Goal: Communication & Community: Answer question/provide support

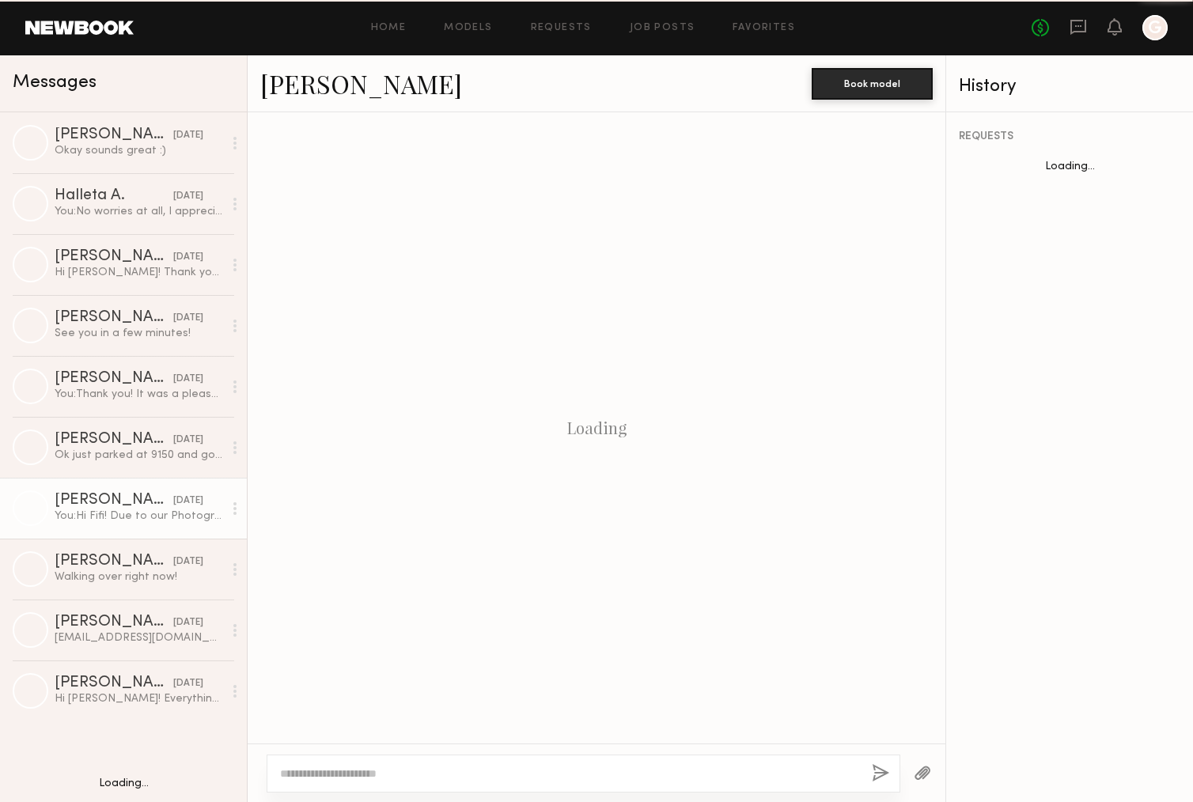
scroll to position [917, 0]
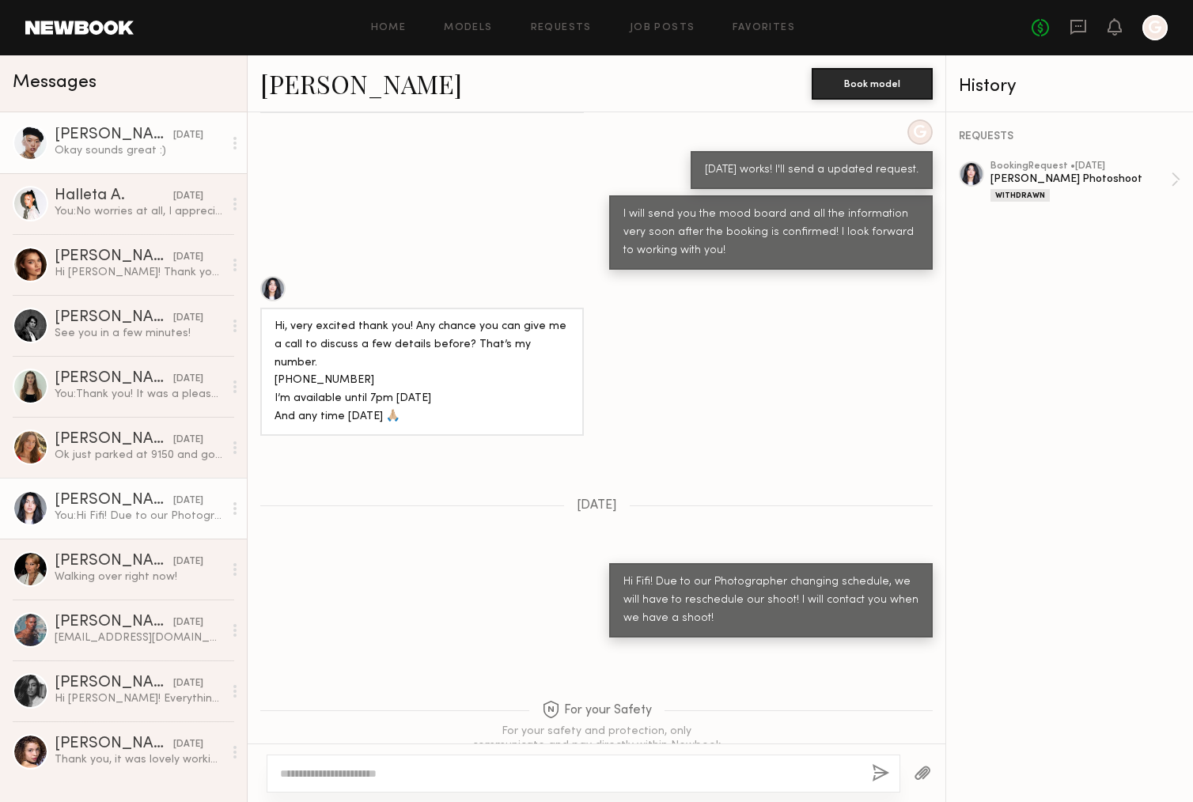
click at [137, 148] on div "Okay sounds great :)" at bounding box center [139, 150] width 169 height 15
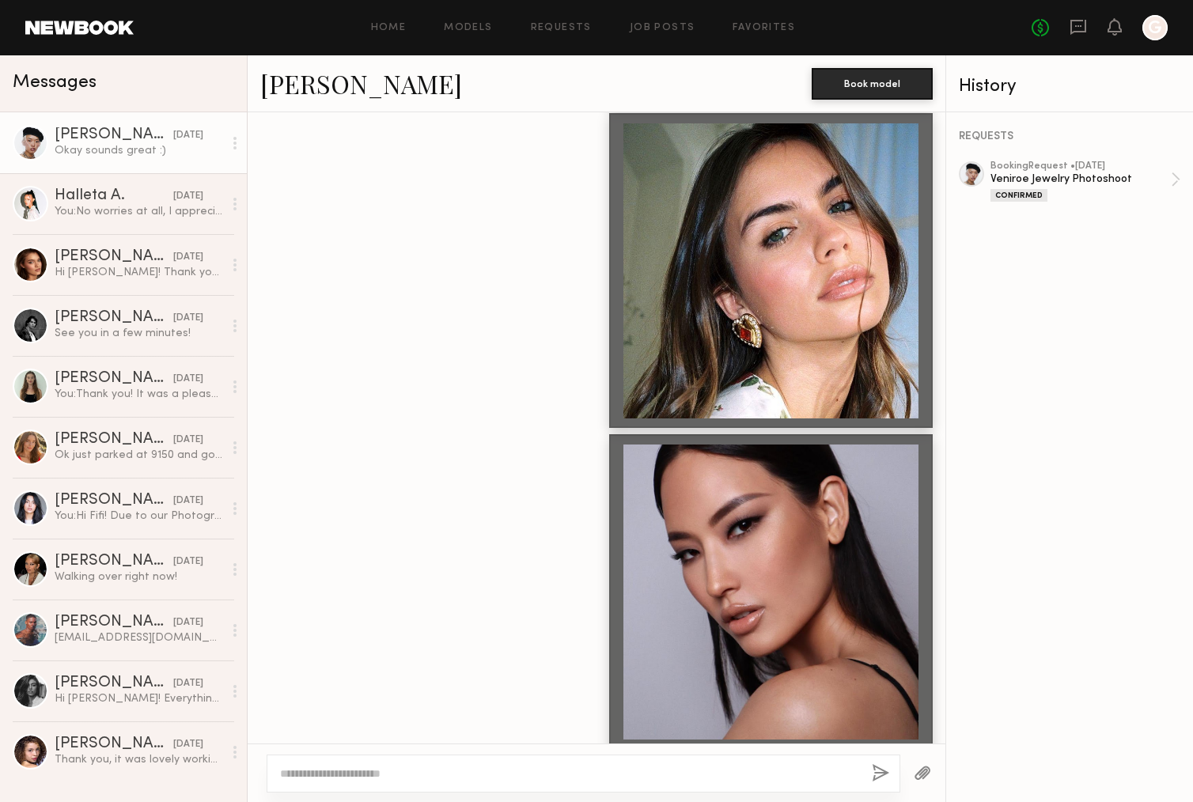
scroll to position [3571, 0]
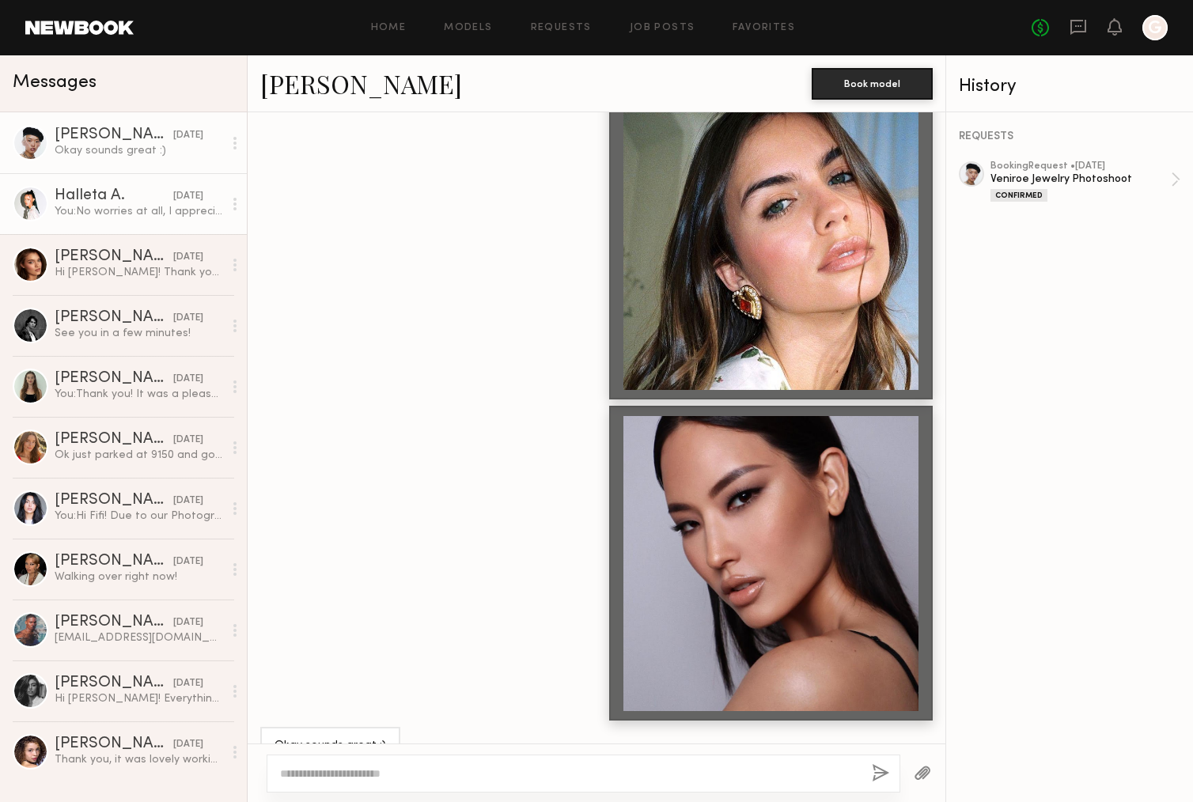
click at [173, 199] on div "[DATE]" at bounding box center [188, 196] width 30 height 15
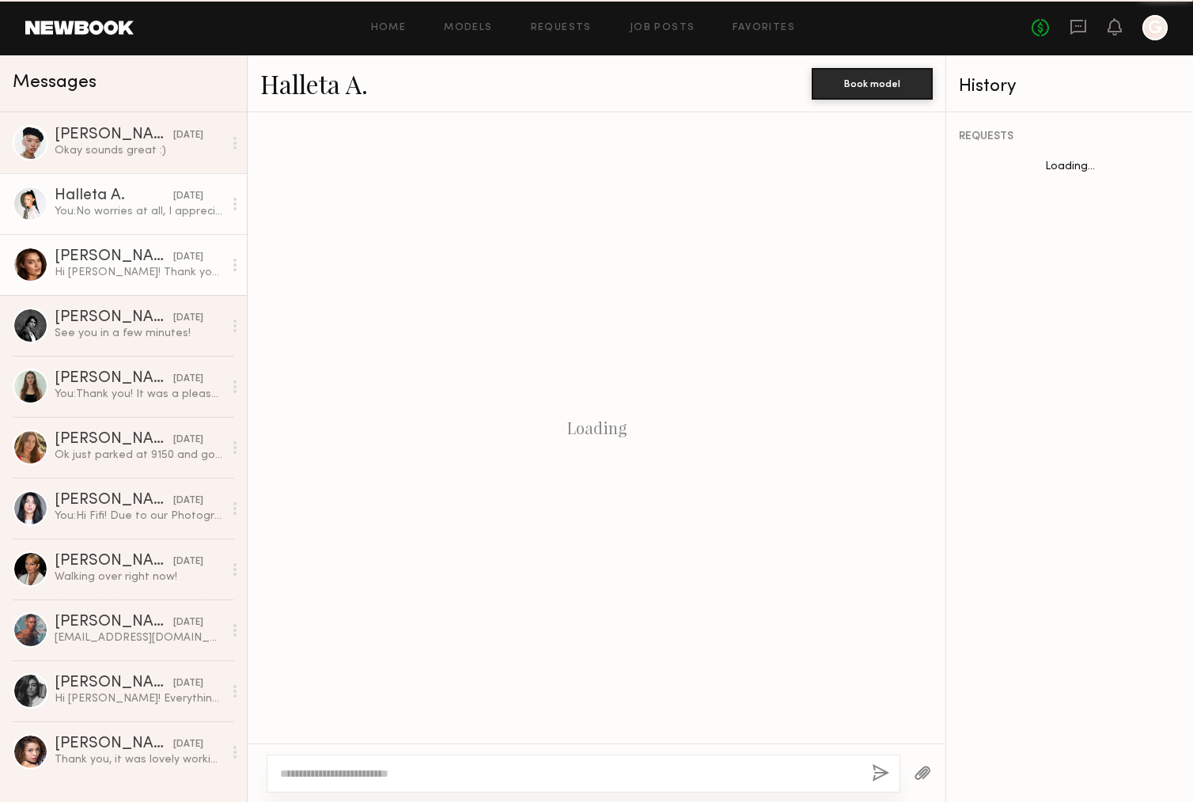
scroll to position [550, 0]
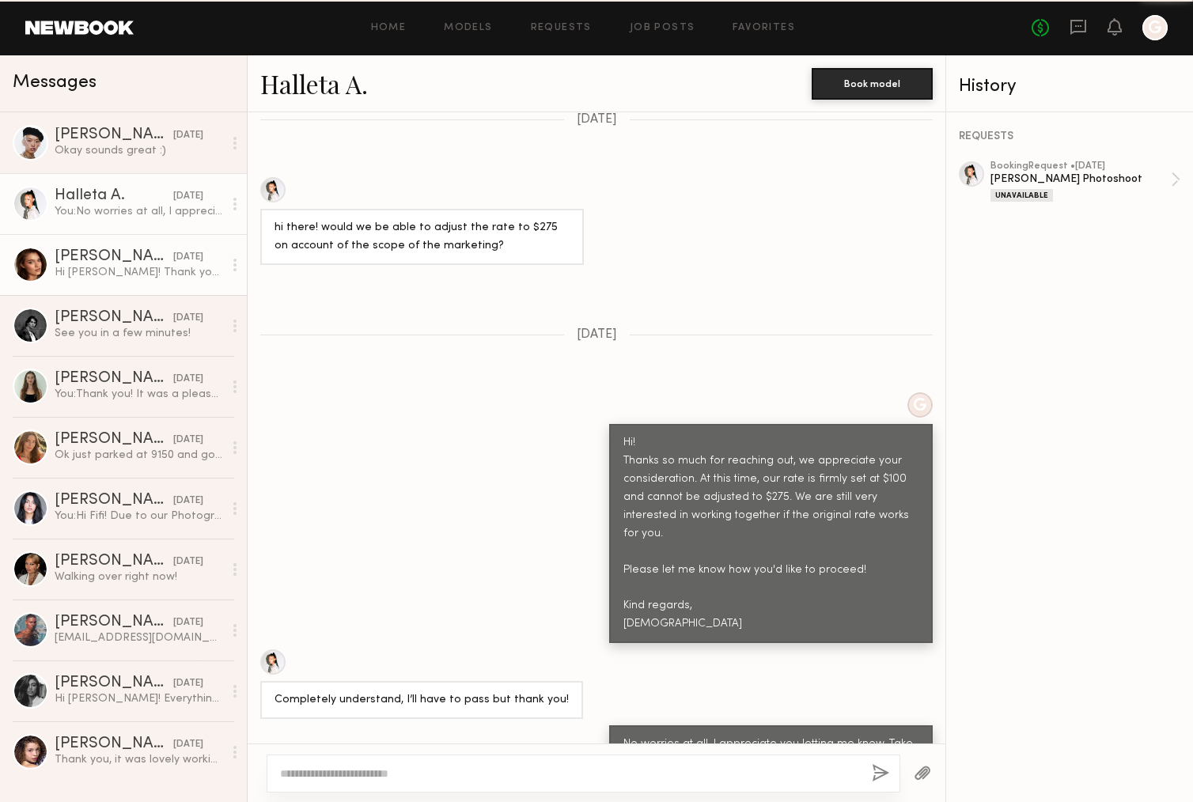
click at [162, 267] on div "Hi [PERSON_NAME]! Thank you so much for letting me know and I hope to work with…" at bounding box center [139, 272] width 169 height 15
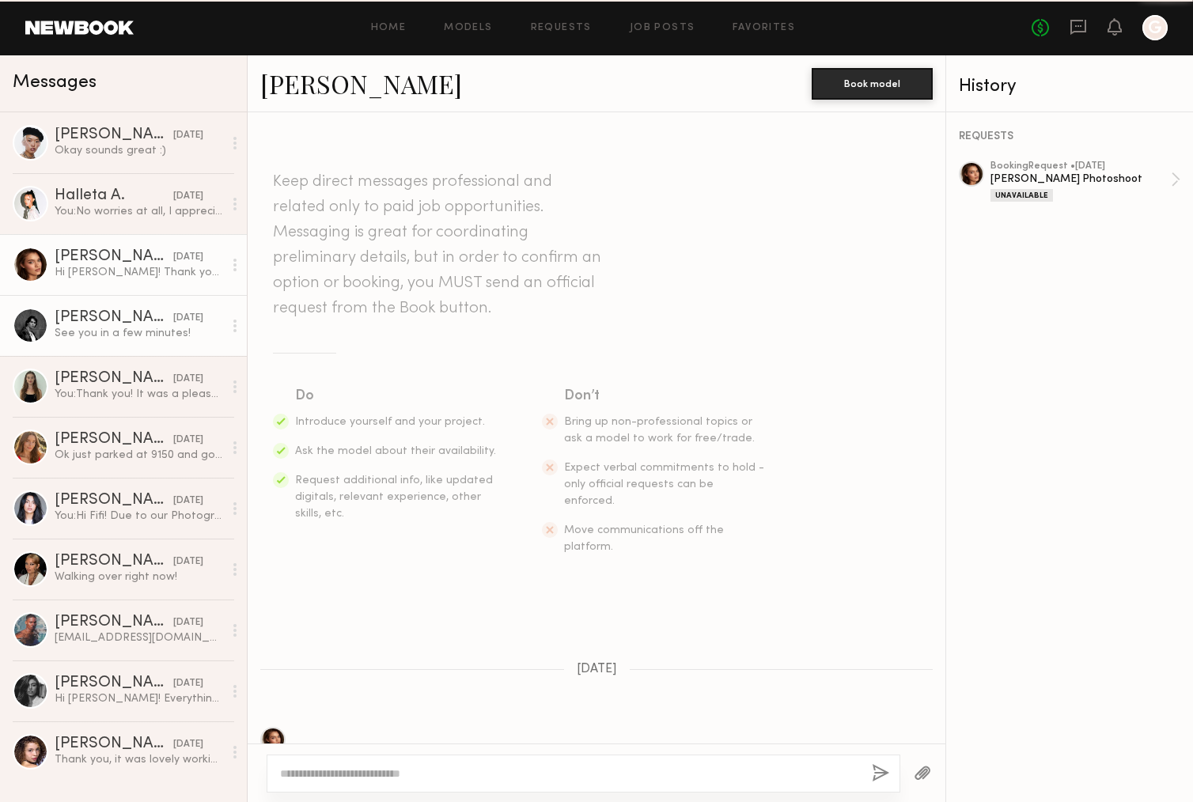
scroll to position [662, 0]
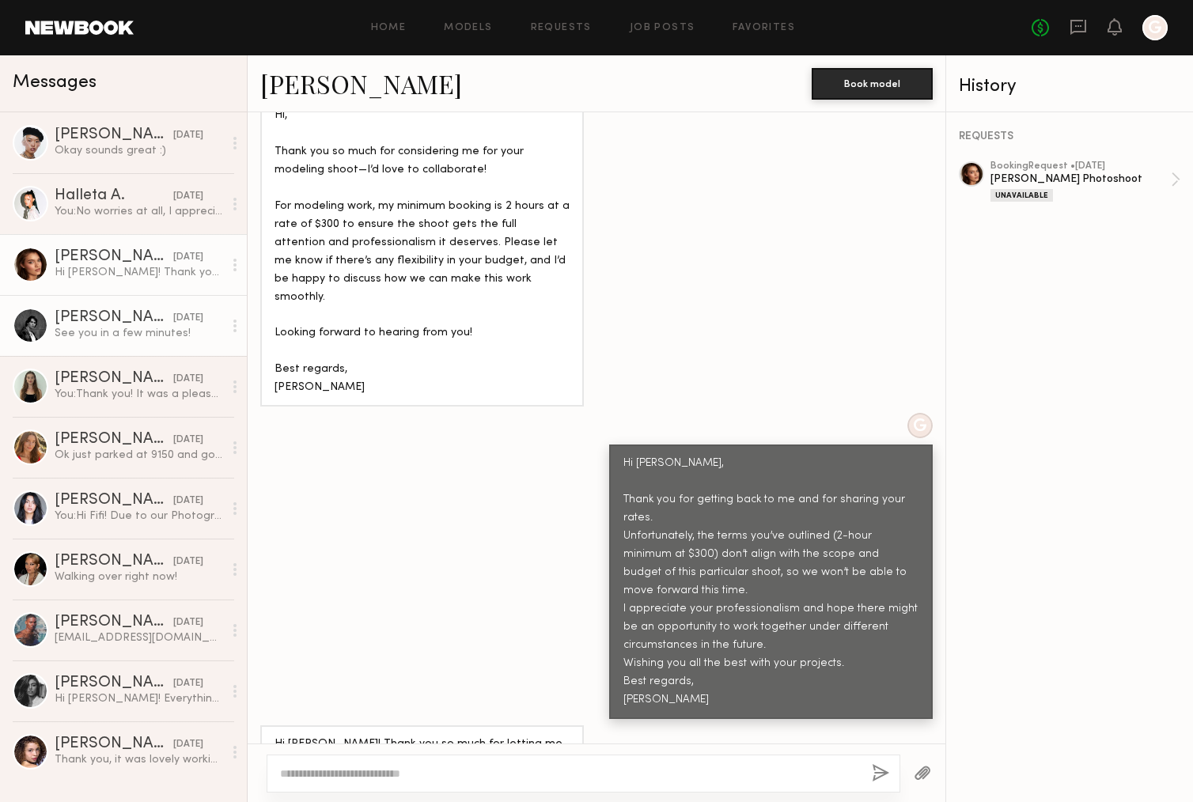
click at [6, 331] on link "[PERSON_NAME] [DATE] See you in a few minutes!" at bounding box center [123, 325] width 247 height 61
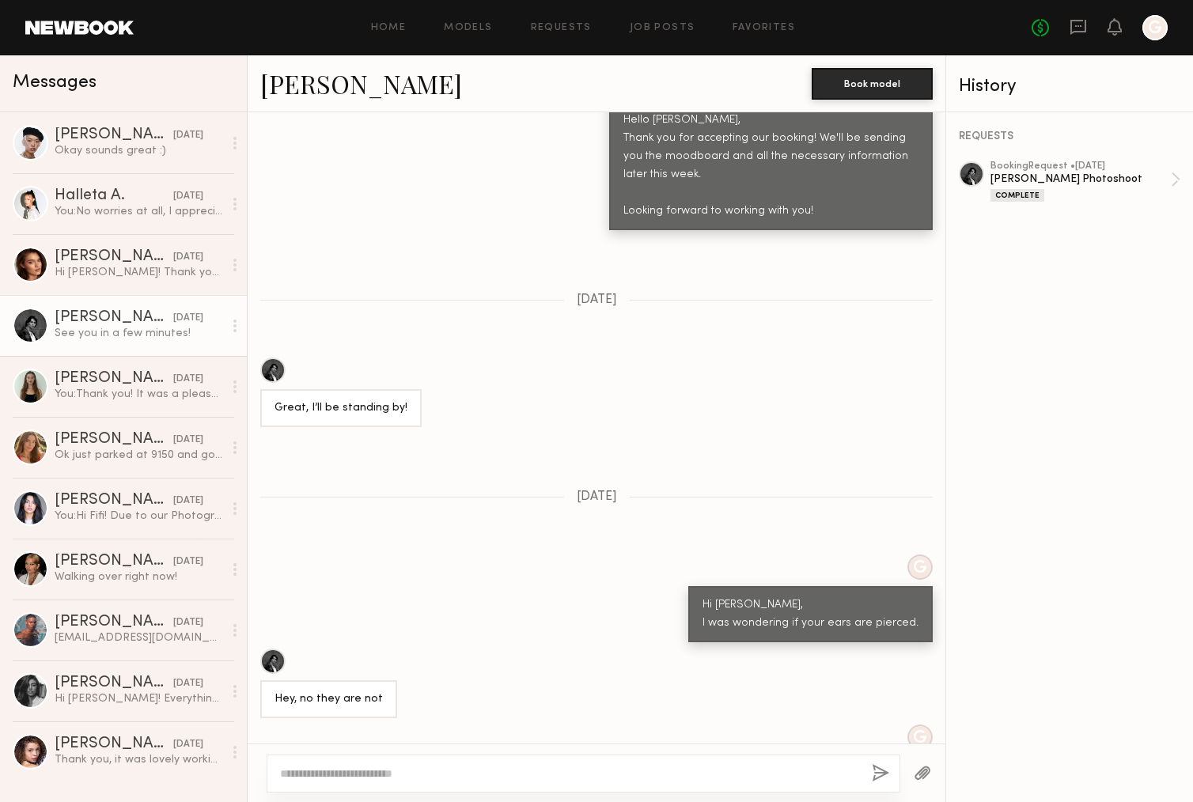
scroll to position [700, 0]
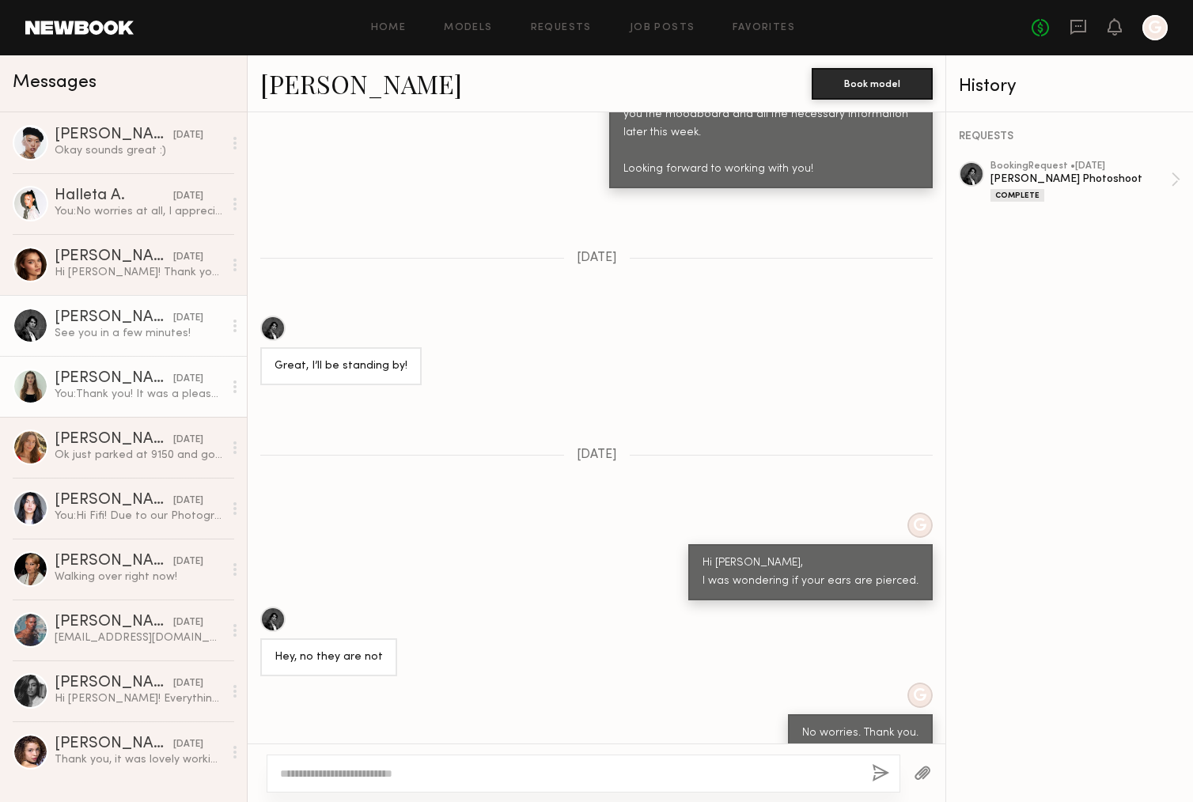
drag, startPoint x: 130, startPoint y: 393, endPoint x: 146, endPoint y: 392, distance: 16.6
click at [130, 393] on div "You: Thank you! It was a pleasure working with you as well." at bounding box center [139, 394] width 169 height 15
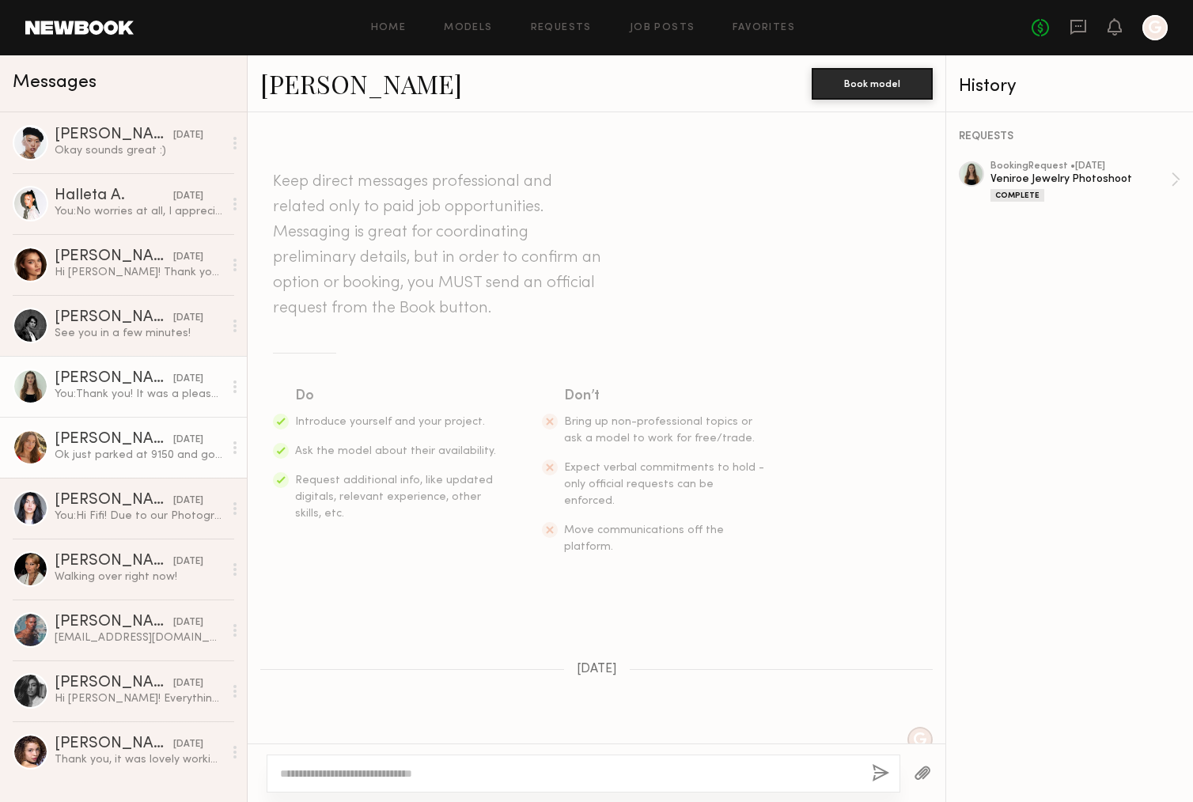
click at [173, 444] on div "[DATE]" at bounding box center [188, 440] width 30 height 15
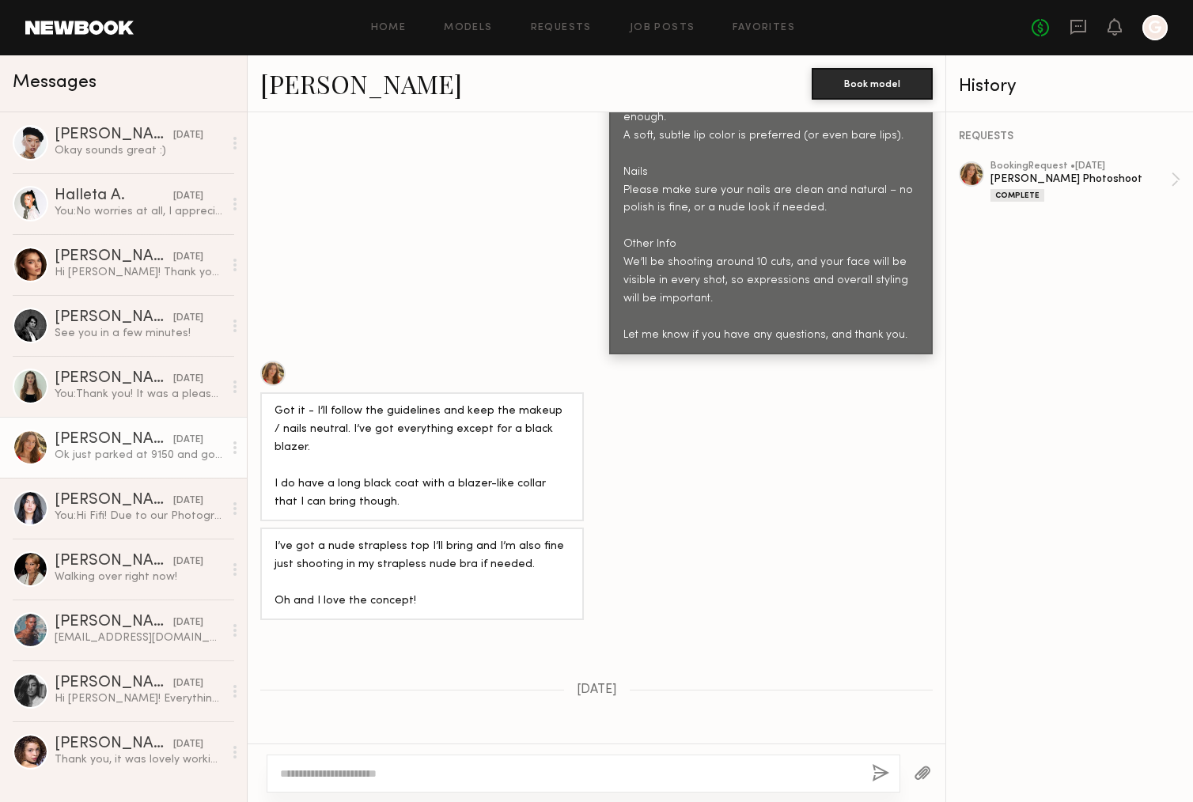
scroll to position [1609, 0]
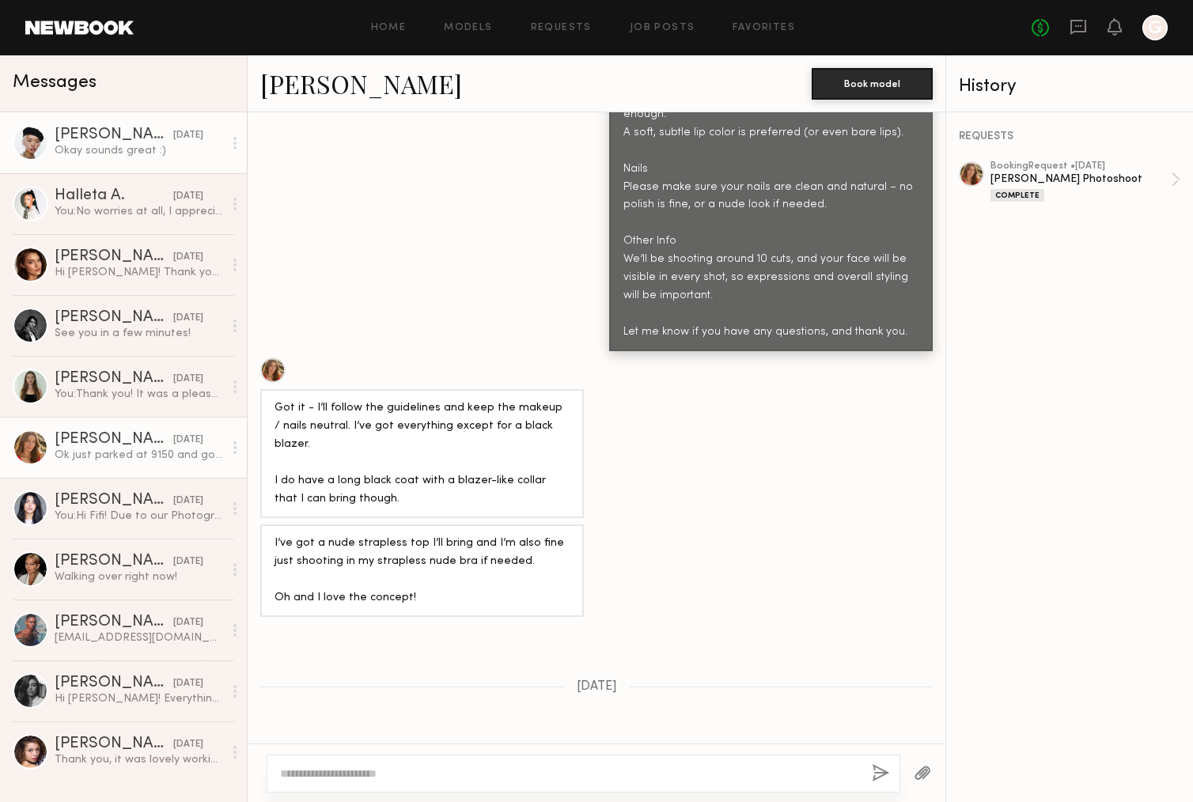
click at [113, 154] on div "Okay sounds great :)" at bounding box center [139, 150] width 169 height 15
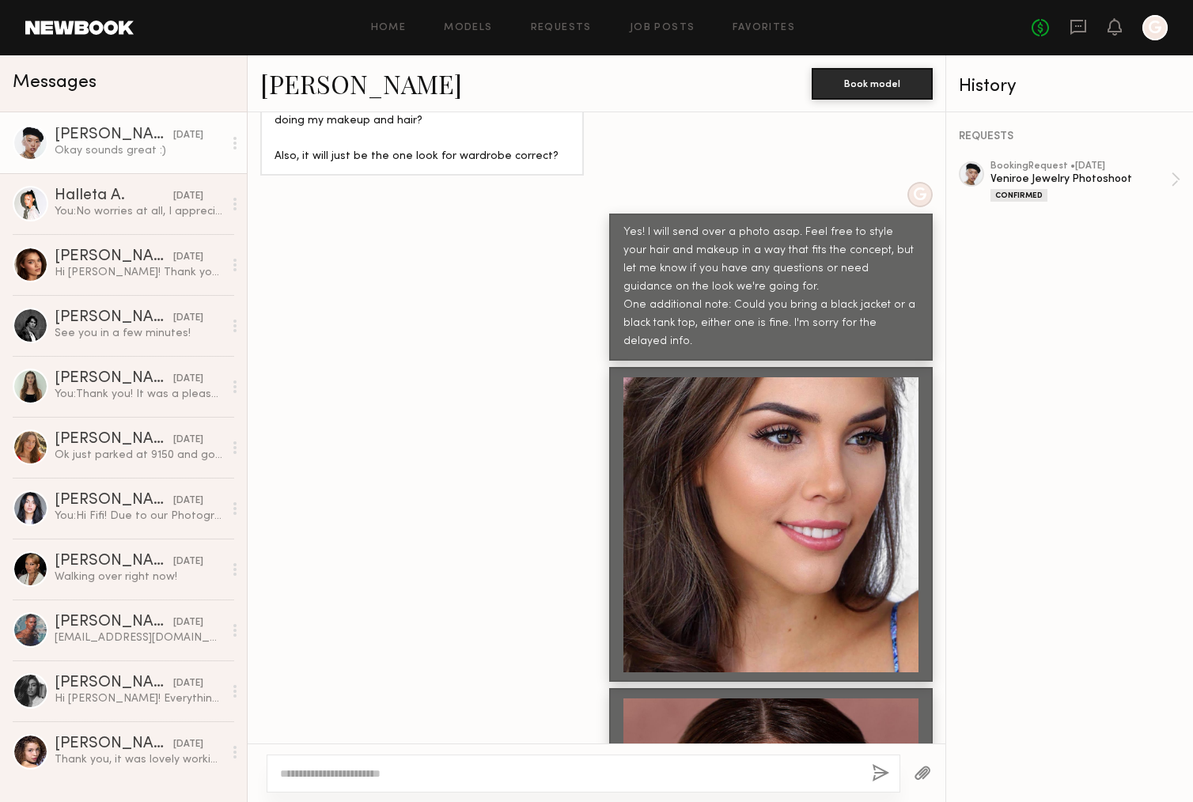
scroll to position [2656, 0]
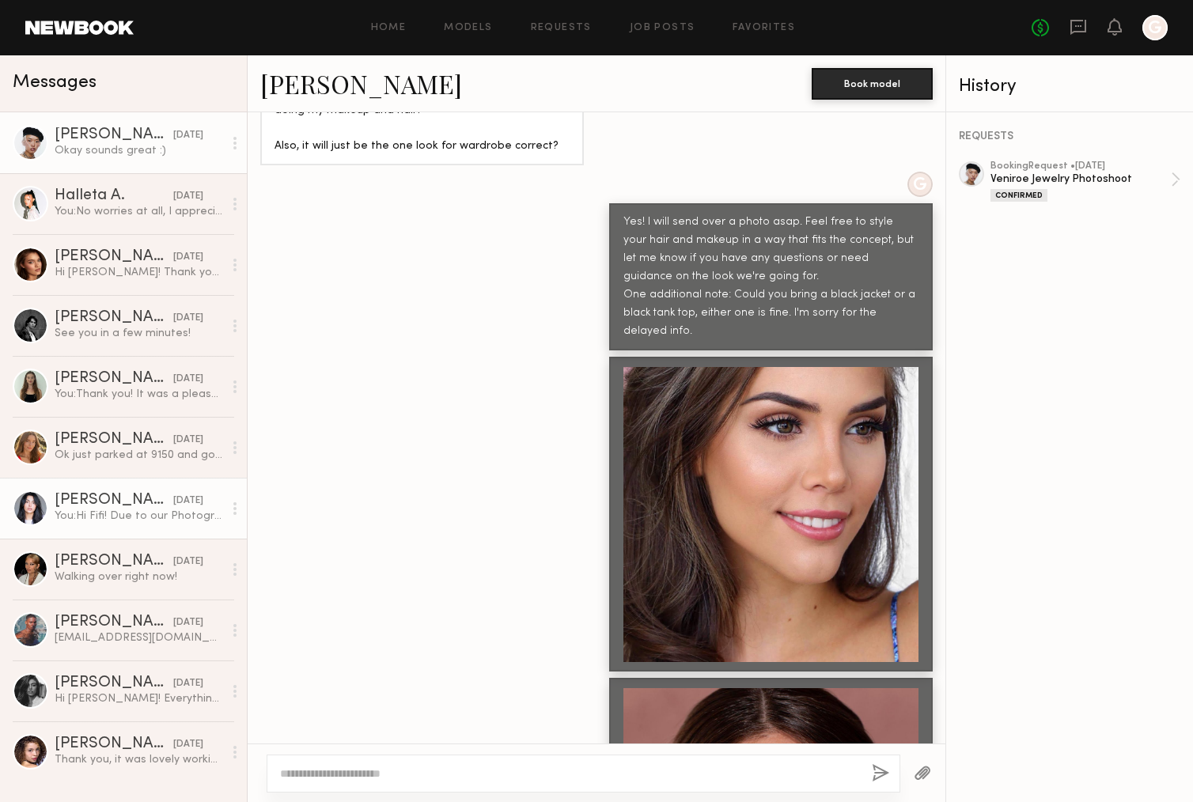
click at [127, 503] on div "[PERSON_NAME]" at bounding box center [114, 501] width 119 height 16
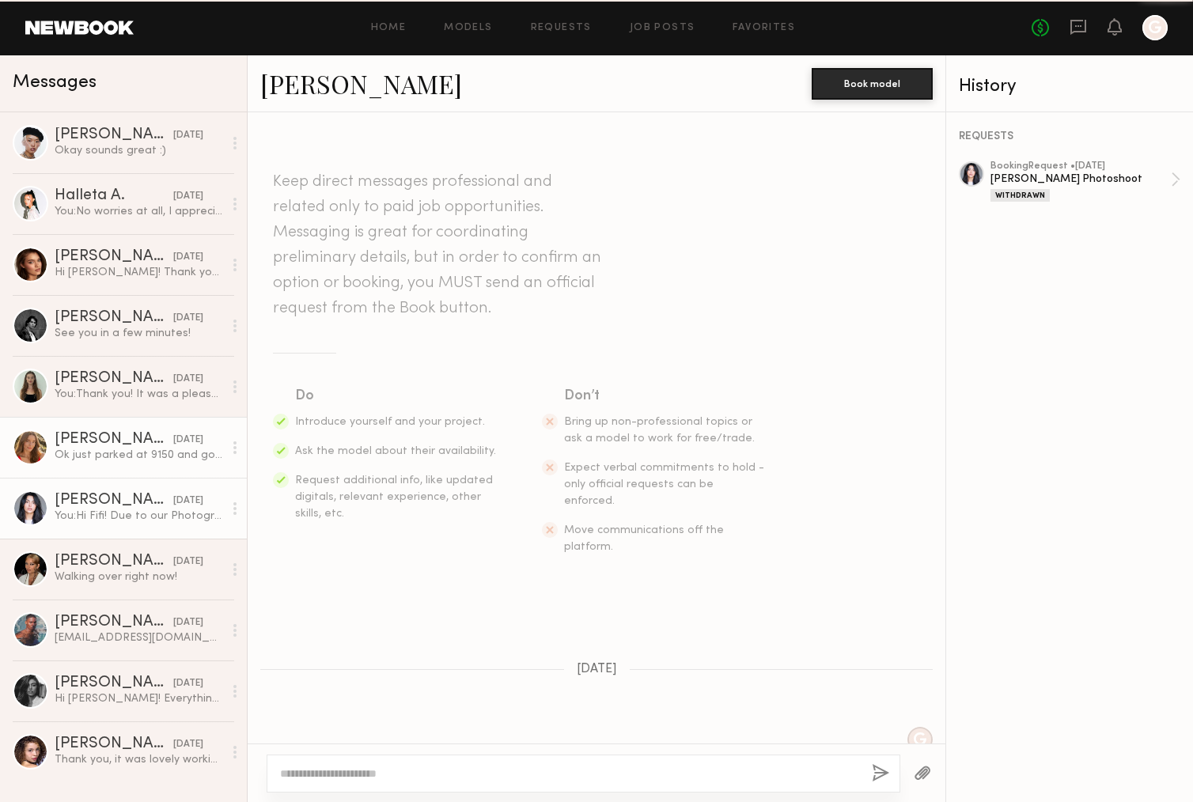
scroll to position [917, 0]
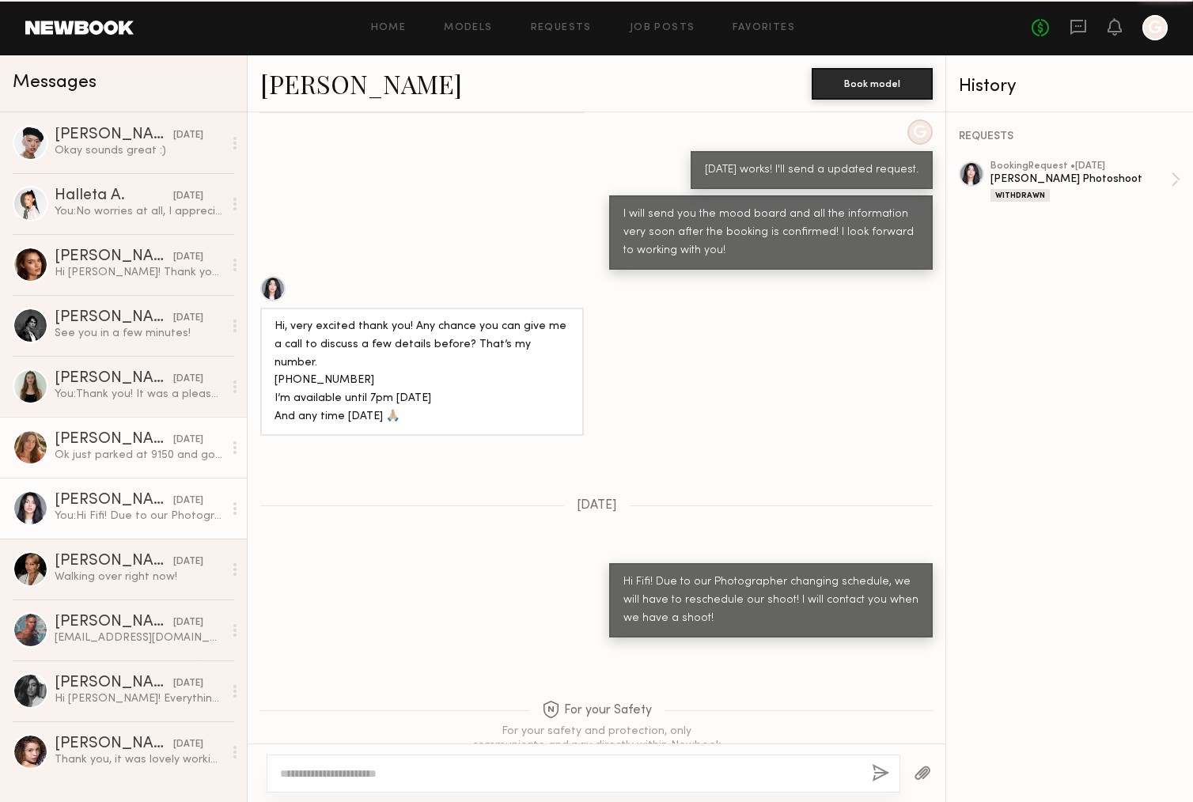
click at [129, 440] on div "[PERSON_NAME]" at bounding box center [114, 440] width 119 height 16
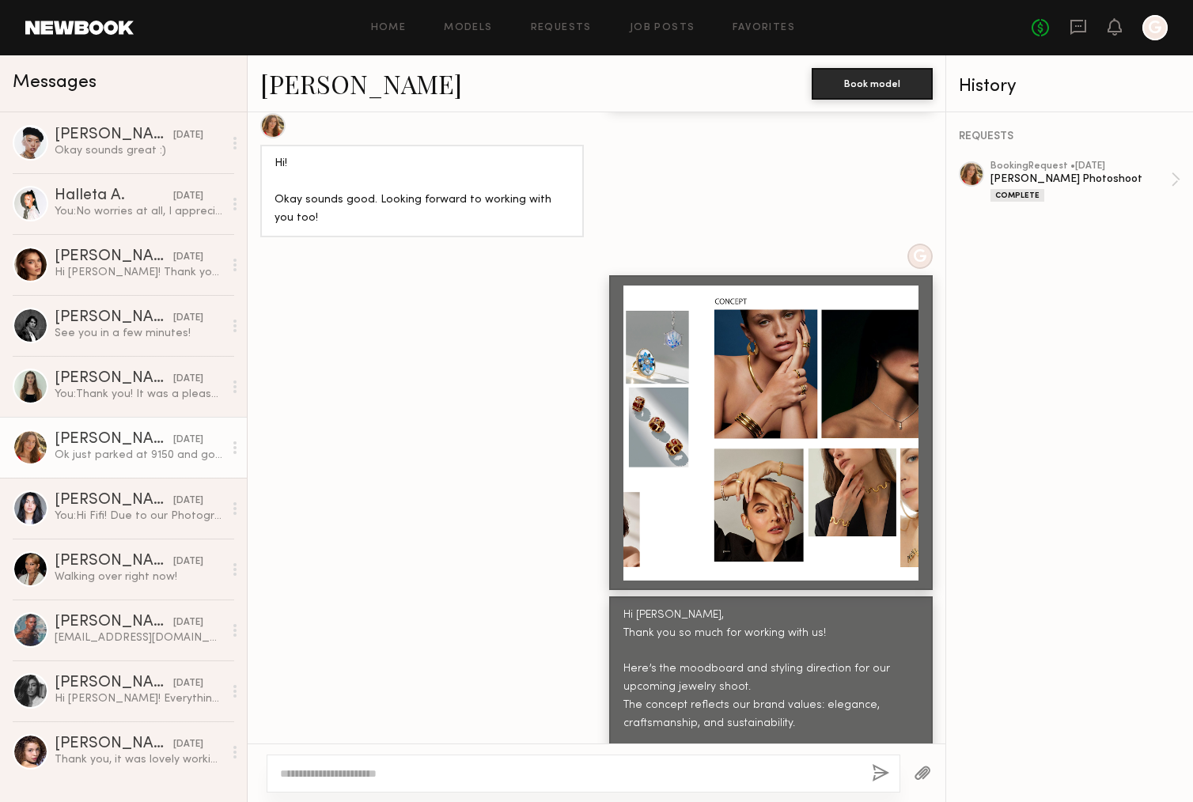
scroll to position [719, 0]
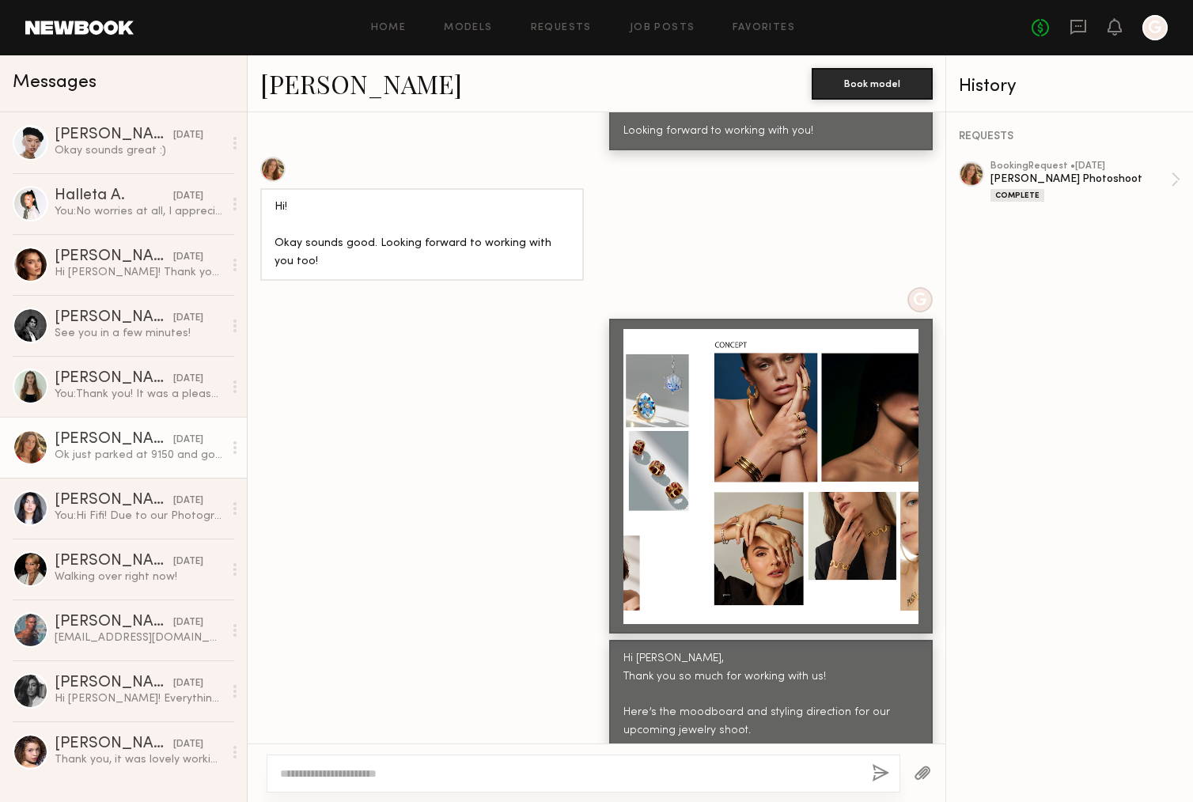
click at [775, 415] on div at bounding box center [771, 476] width 295 height 295
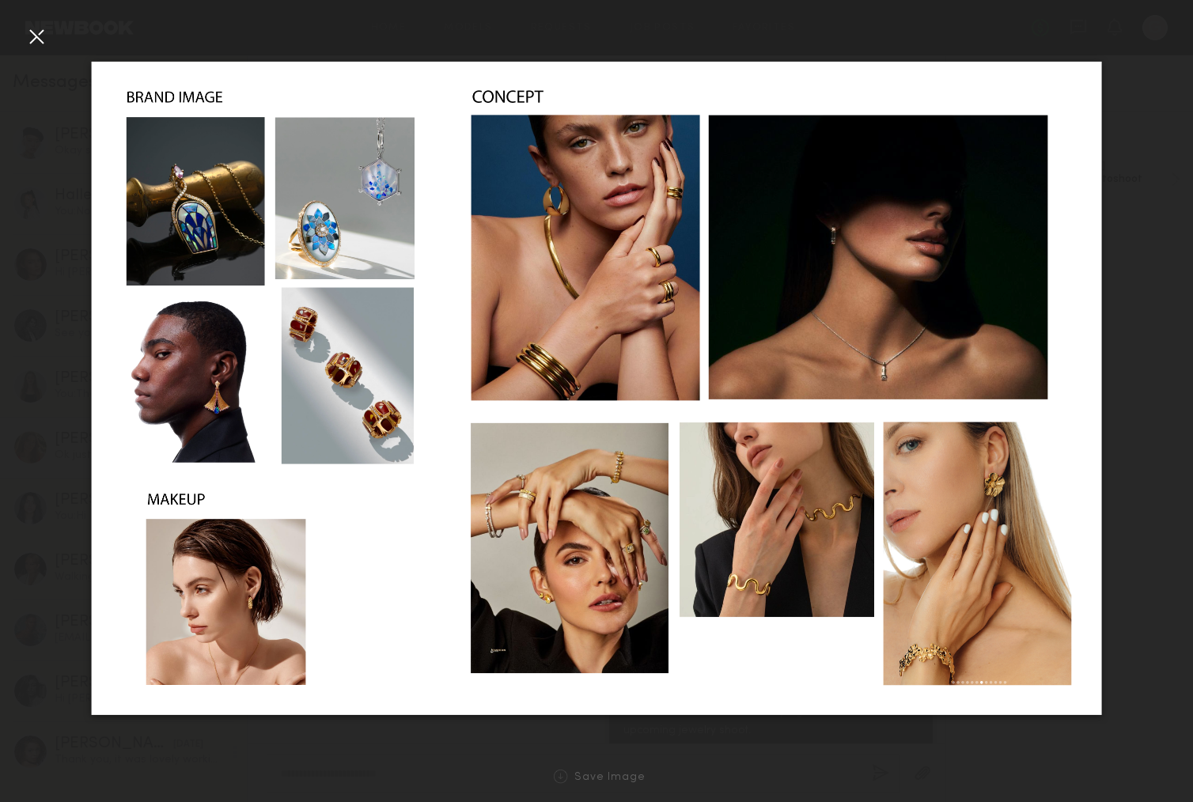
click at [32, 37] on div at bounding box center [36, 36] width 25 height 25
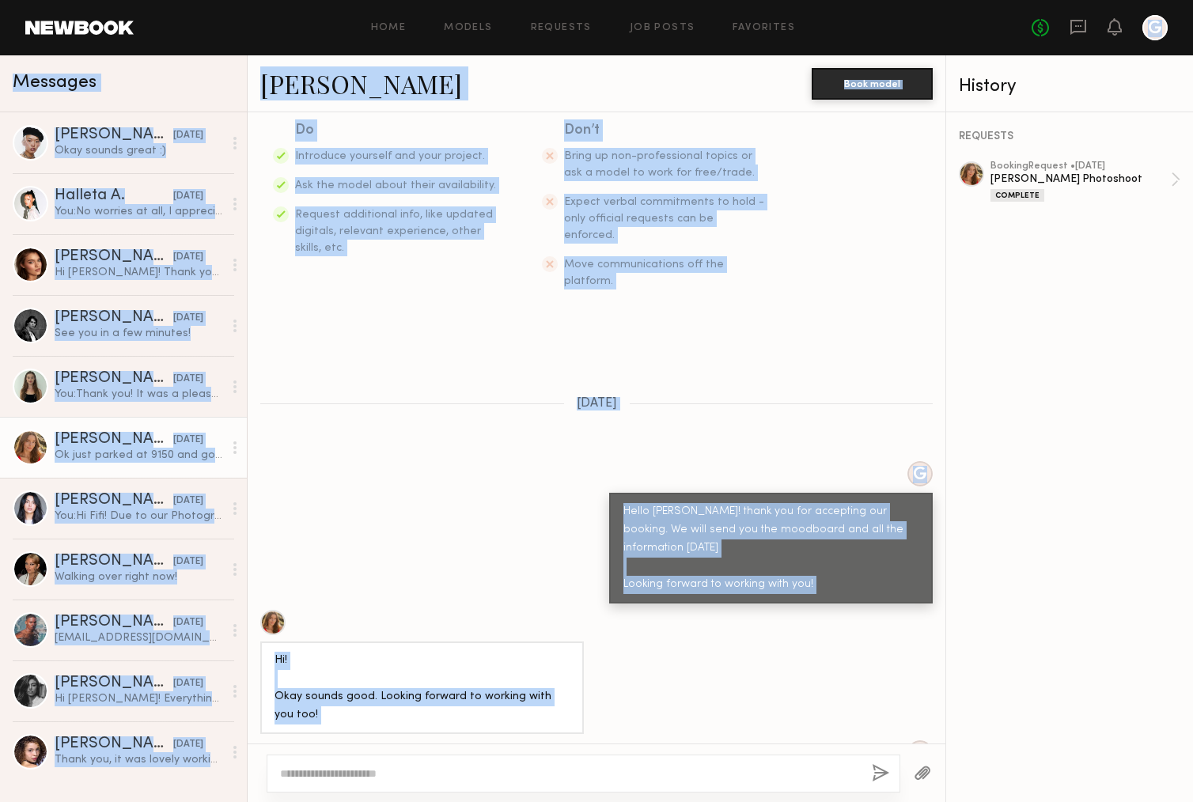
scroll to position [0, 0]
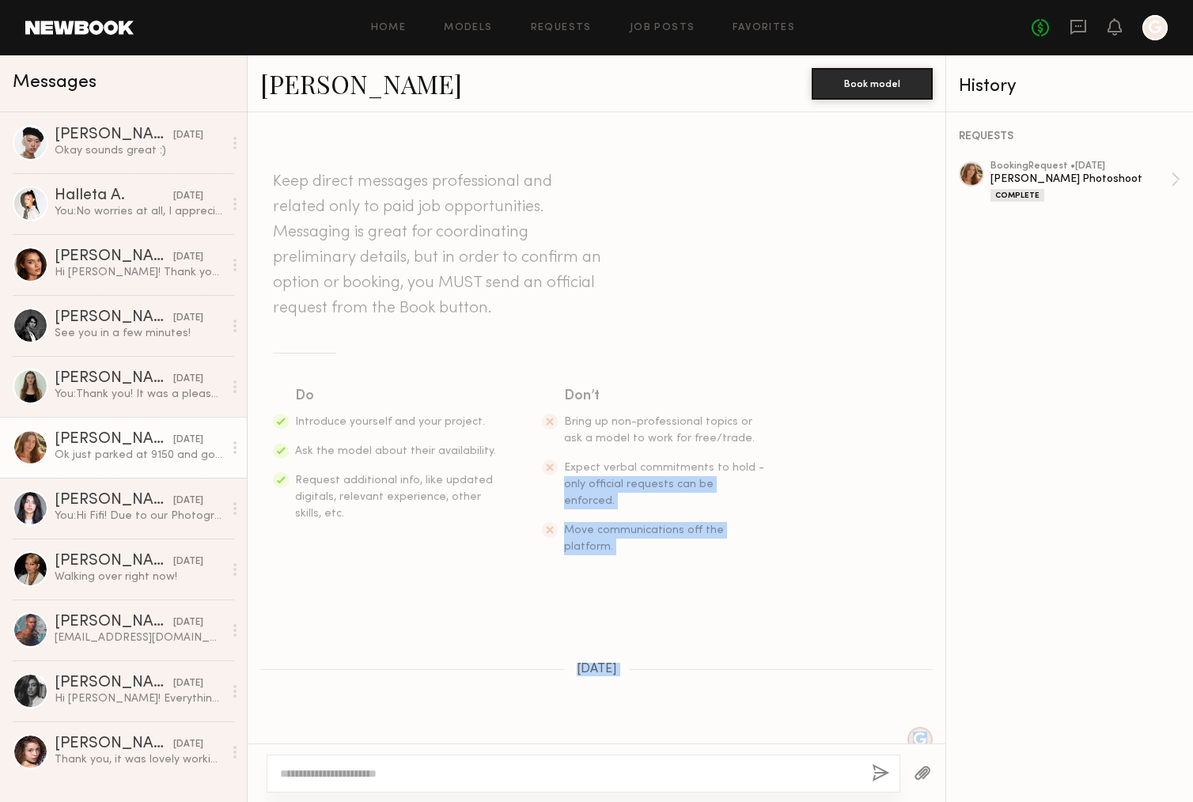
drag, startPoint x: 662, startPoint y: 402, endPoint x: 774, endPoint y: 469, distance: 130.6
click at [774, 469] on div "Keep direct messages professional and related only to paid job opportunities. M…" at bounding box center [597, 428] width 698 height 632
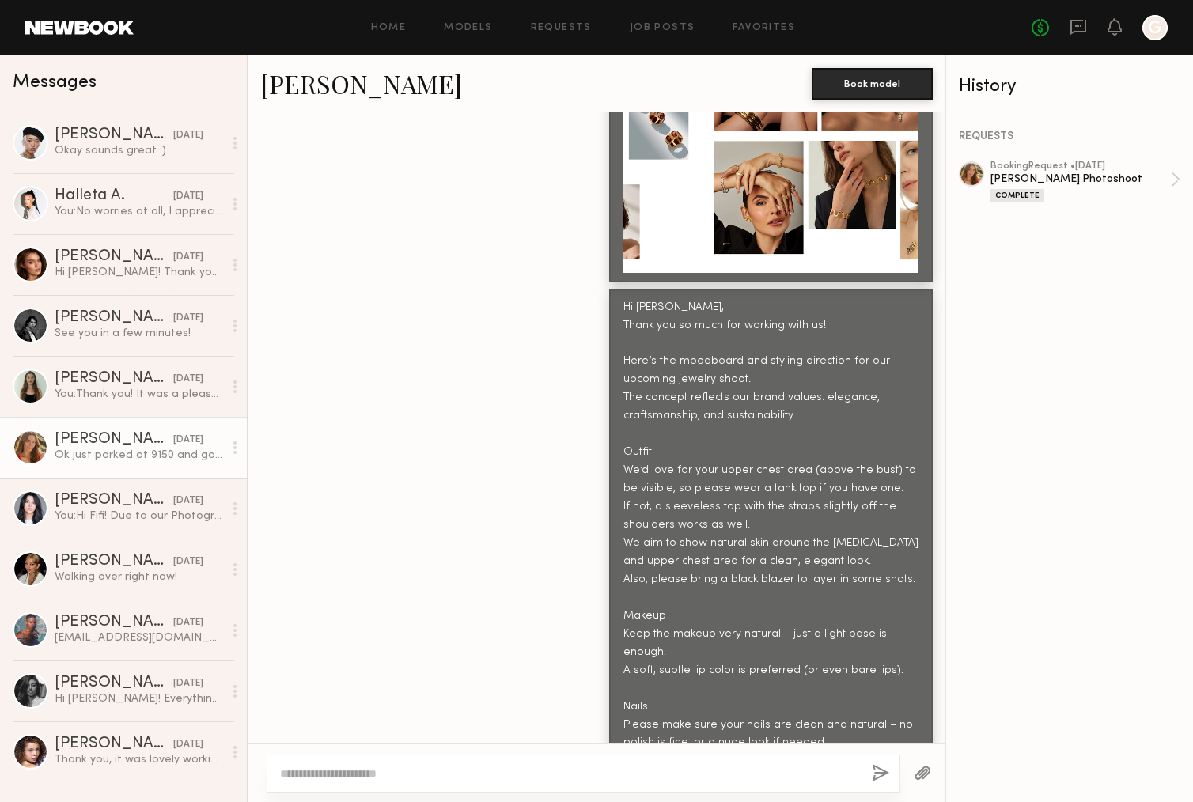
click at [496, 461] on div "Hi [PERSON_NAME], Thank you so much for working with us! Here’s the moodboard a…" at bounding box center [597, 589] width 698 height 601
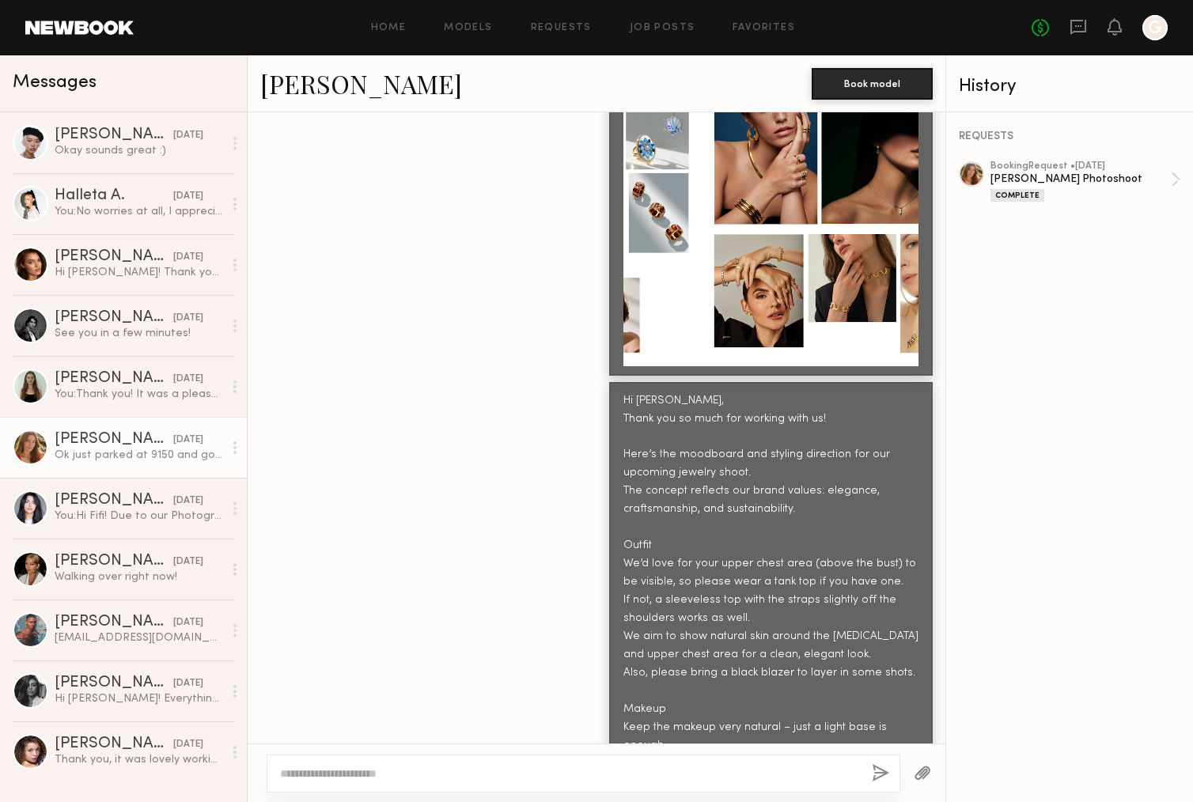
scroll to position [867, 0]
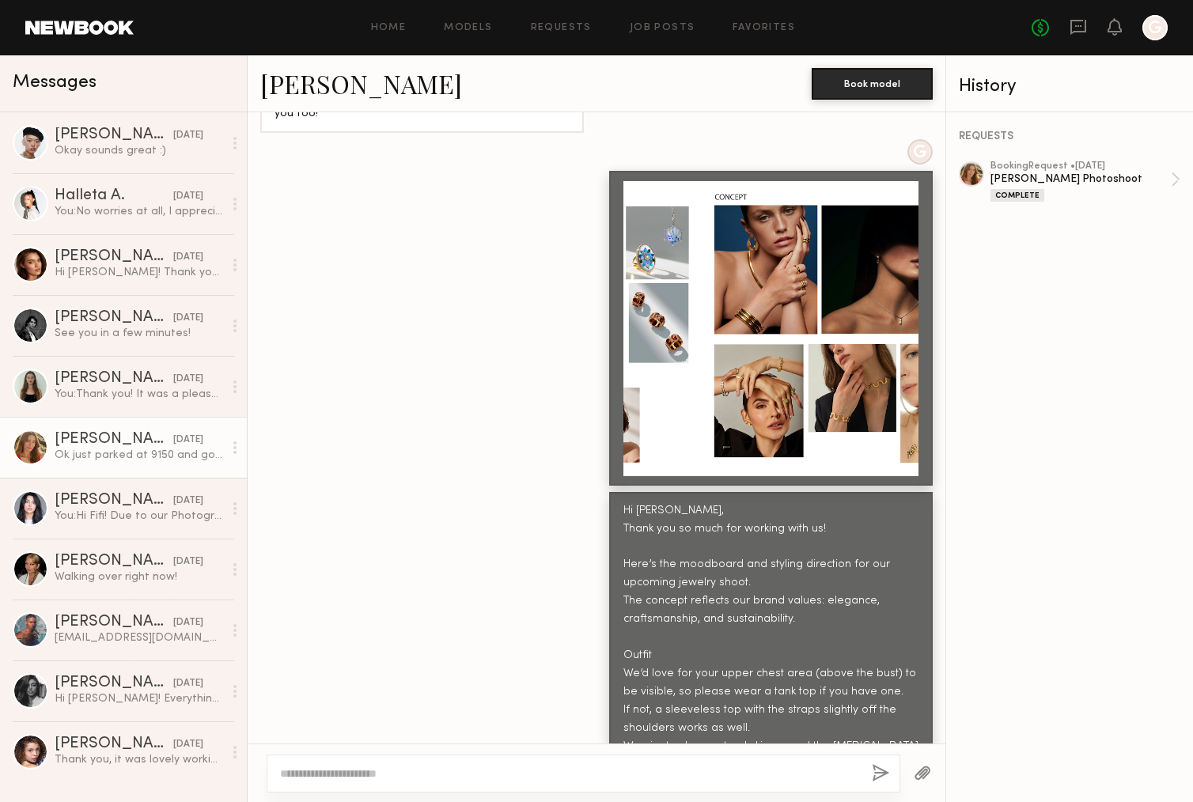
drag, startPoint x: 759, startPoint y: 310, endPoint x: 714, endPoint y: 320, distance: 46.1
click at [714, 320] on div at bounding box center [771, 328] width 295 height 295
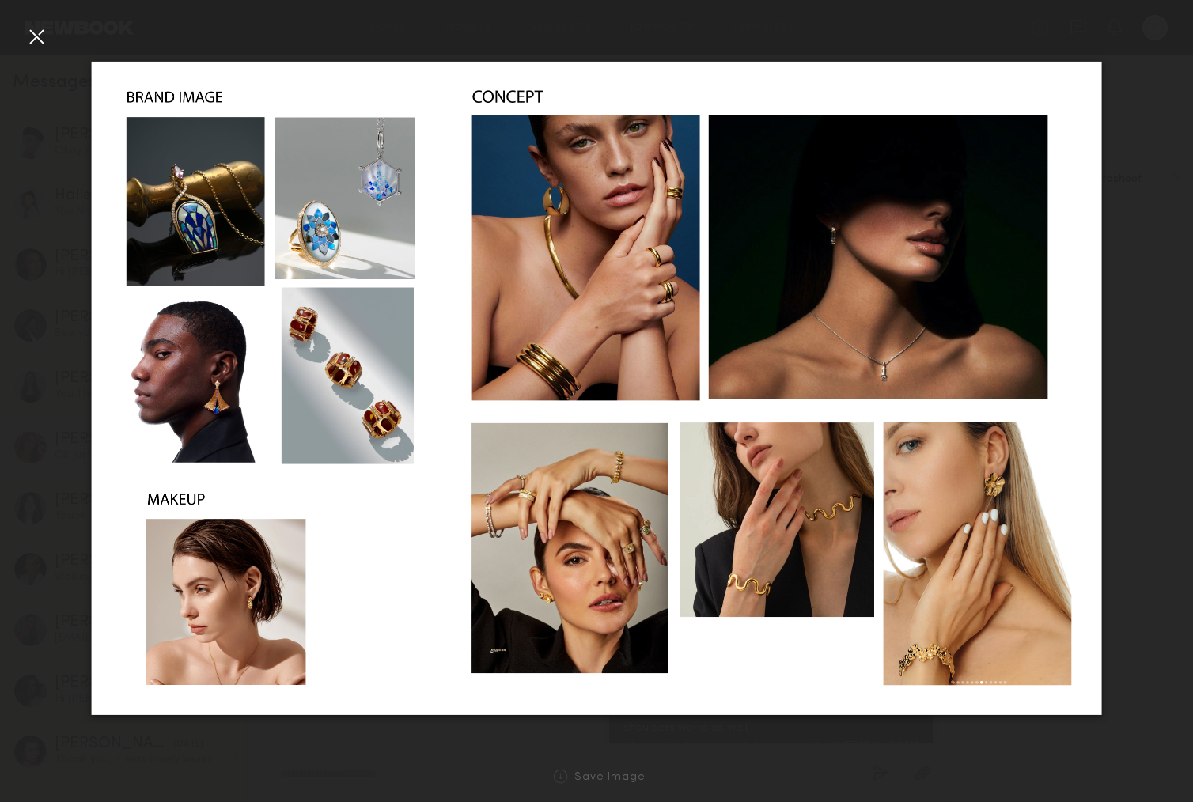
click at [35, 39] on div at bounding box center [36, 36] width 25 height 25
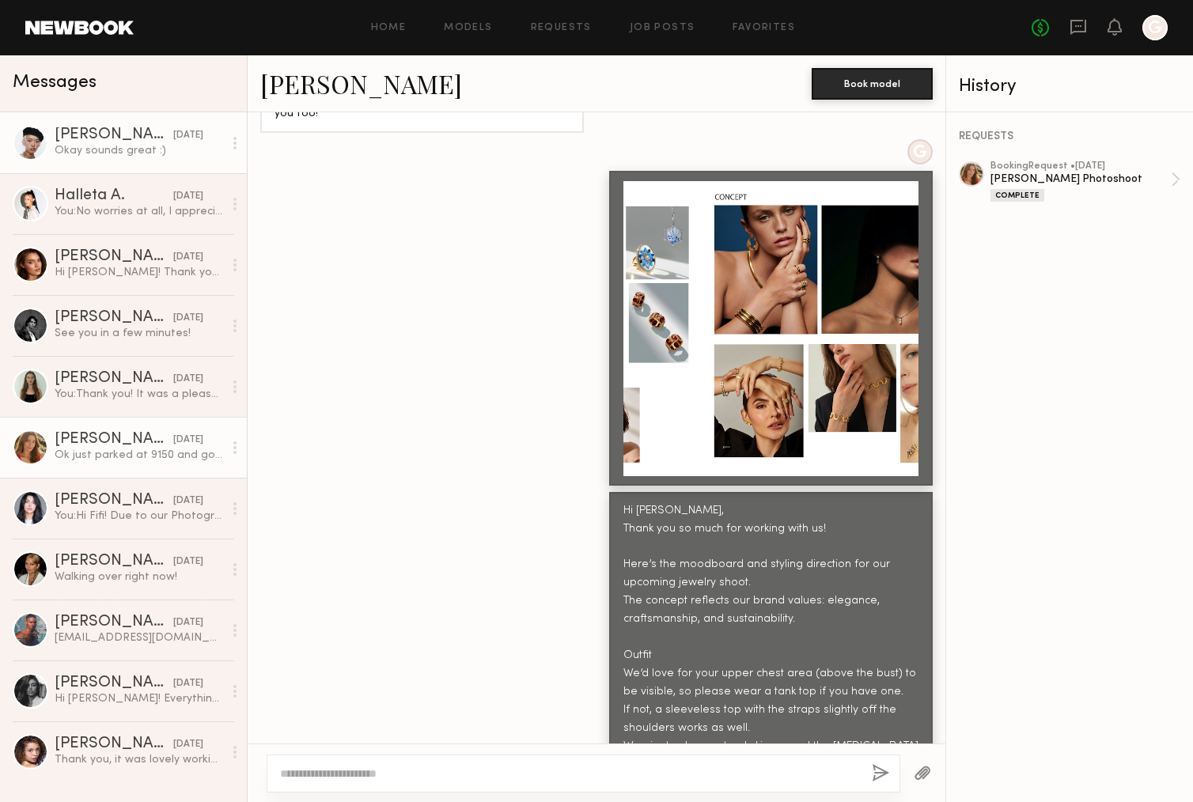
click at [109, 146] on div "Okay sounds great :)" at bounding box center [139, 150] width 169 height 15
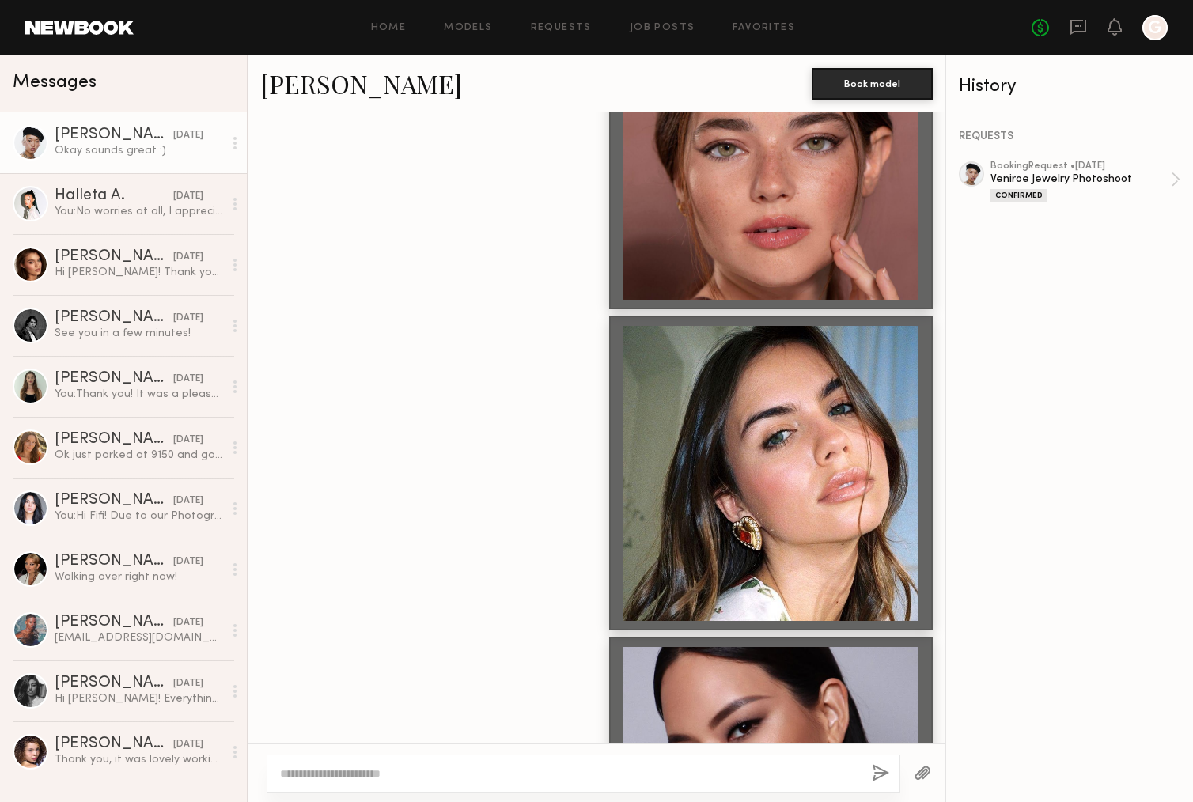
scroll to position [3355, 0]
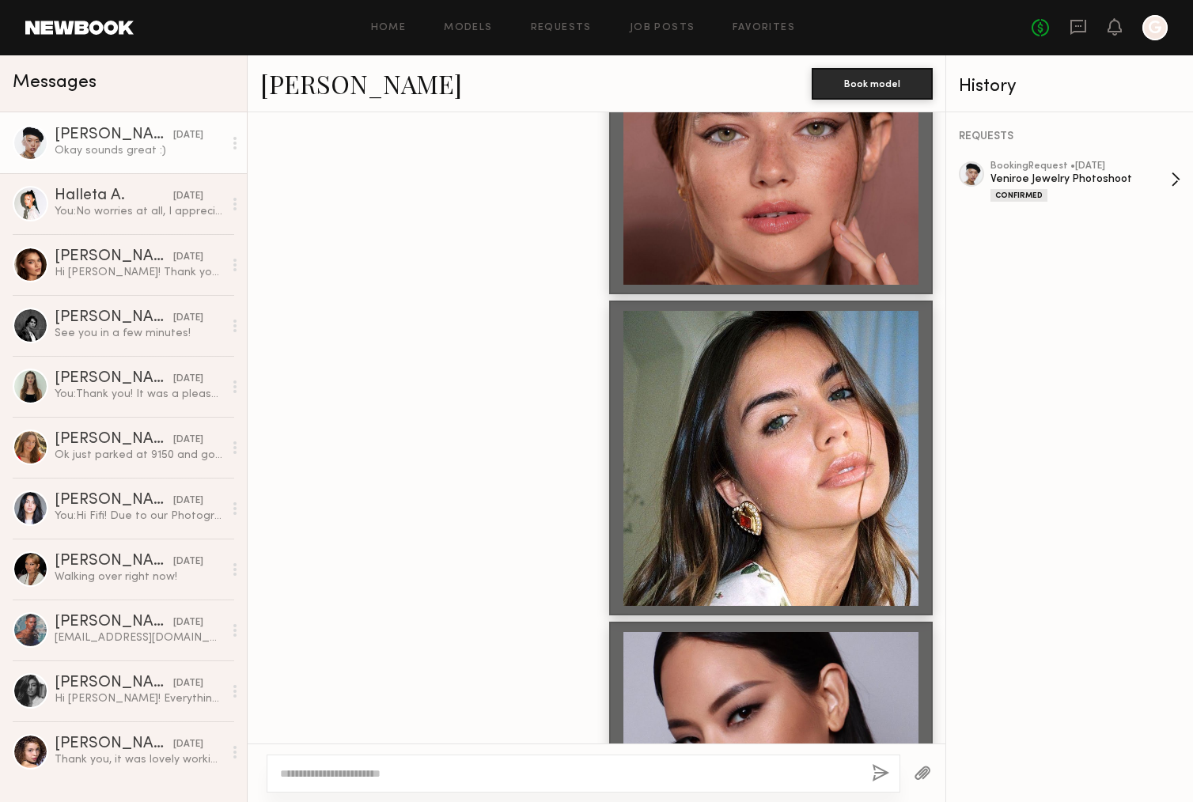
click at [994, 165] on div "booking Request • [DATE]" at bounding box center [1081, 166] width 180 height 10
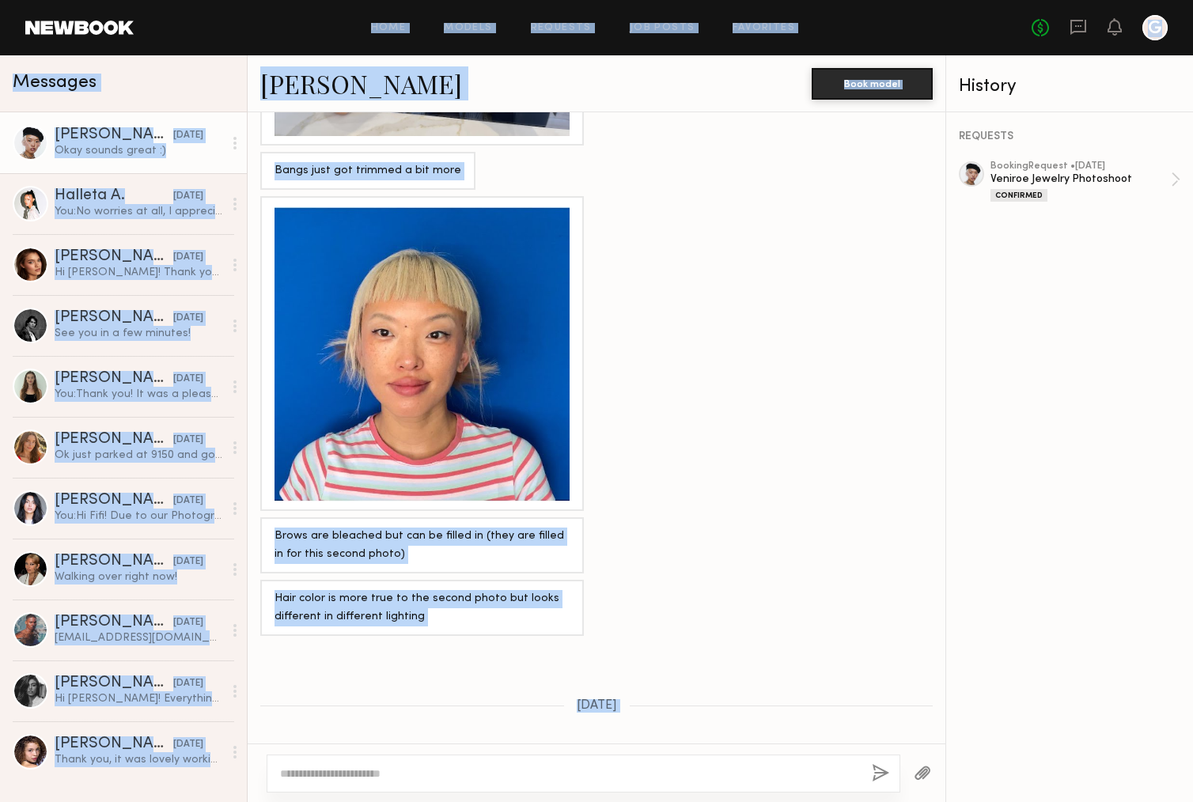
scroll to position [233, 0]
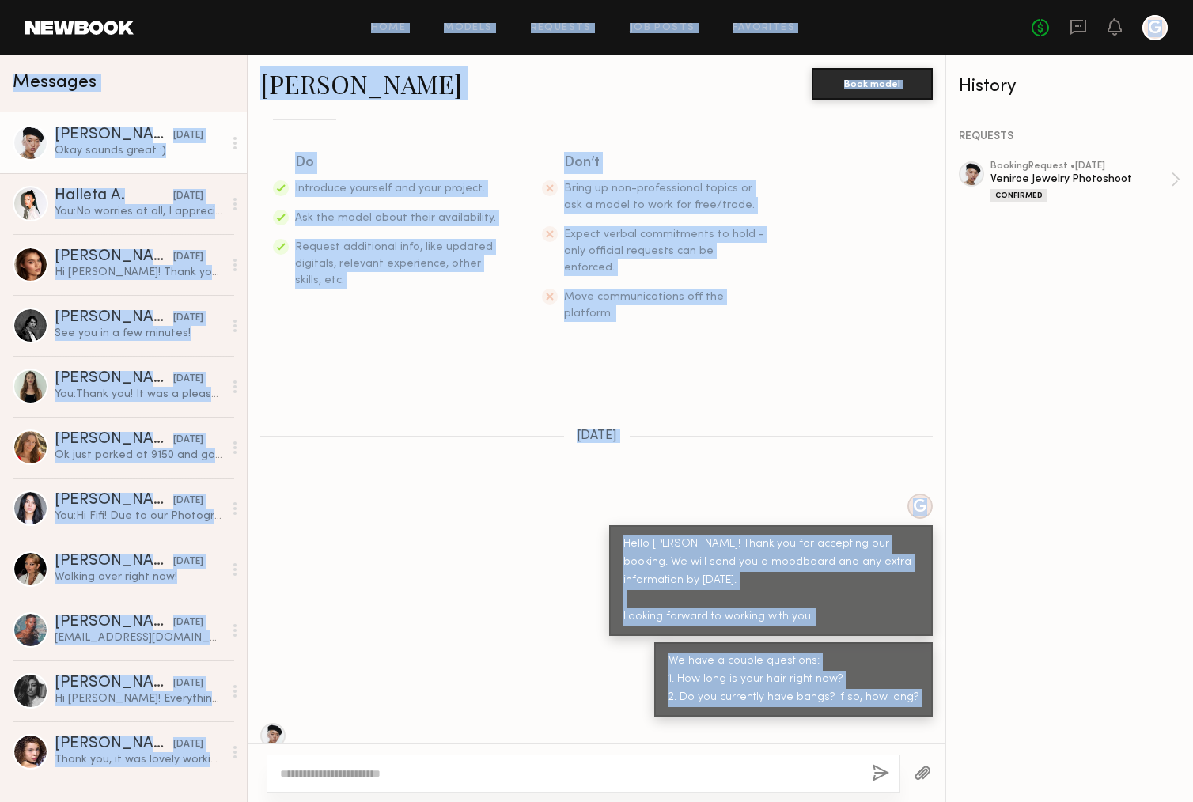
drag, startPoint x: 682, startPoint y: 469, endPoint x: 742, endPoint y: 274, distance: 203.8
click at [714, 0] on html "Home Models Requests Job Posts Favorites Sign Out No fees up to $5,000 G Messag…" at bounding box center [596, 401] width 1193 height 802
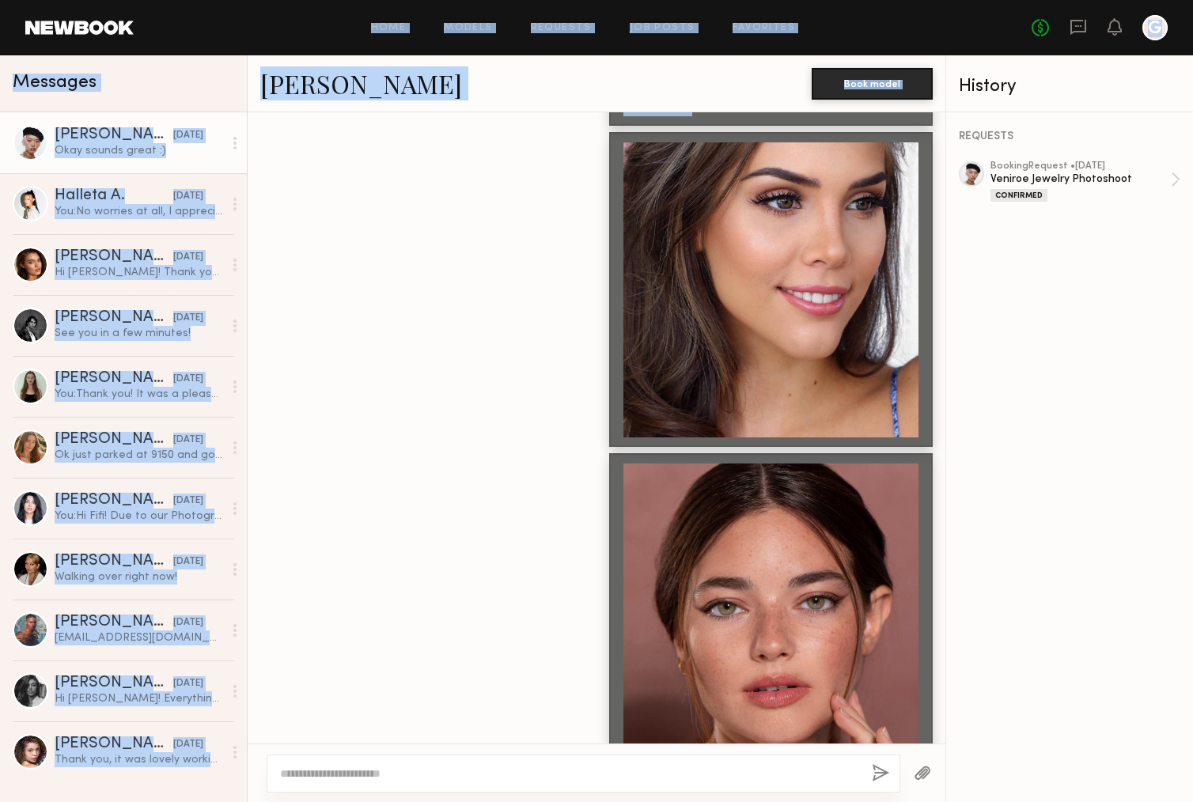
scroll to position [2888, 0]
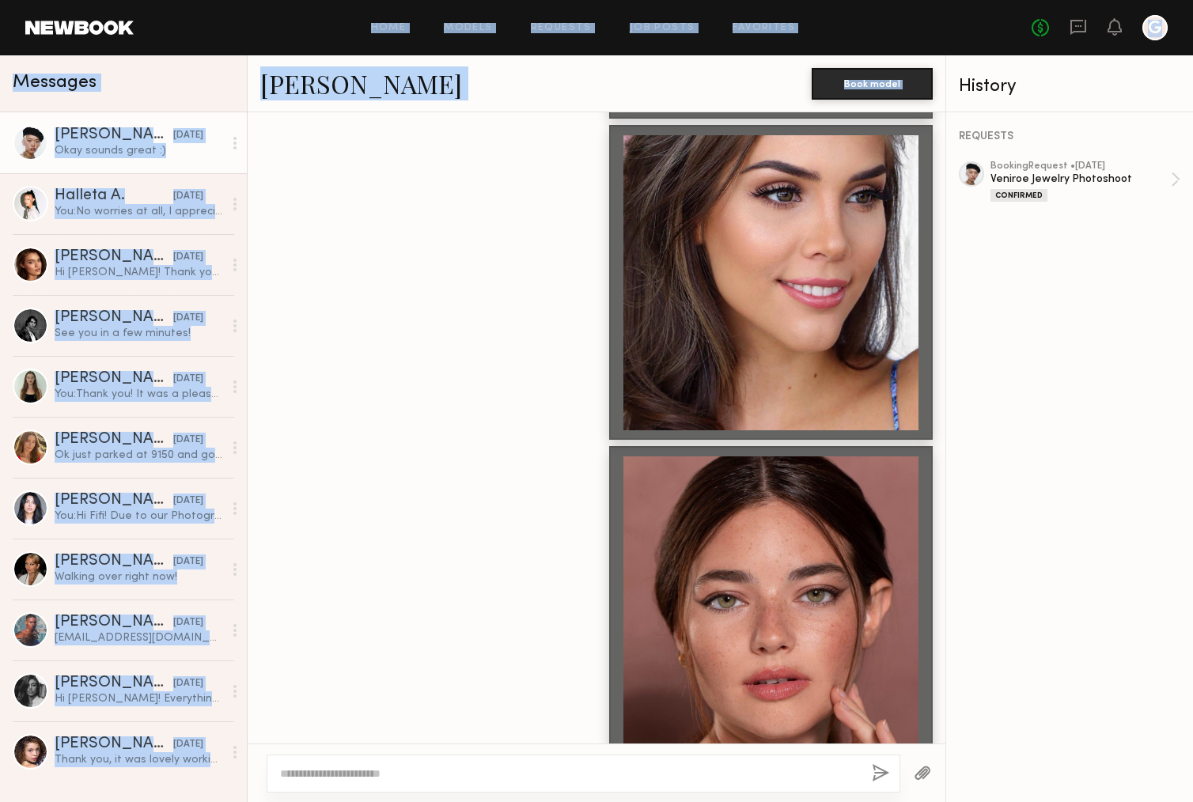
click at [418, 561] on div at bounding box center [597, 603] width 698 height 315
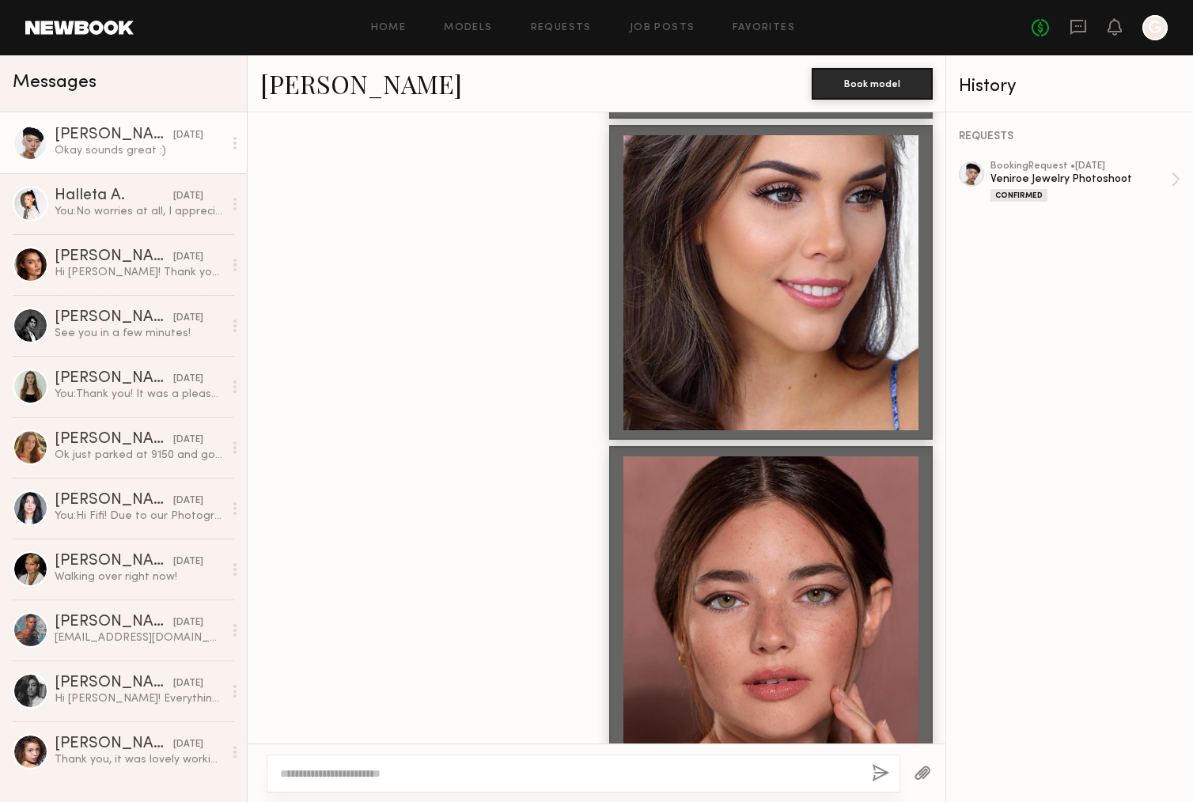
click at [418, 561] on div at bounding box center [597, 603] width 698 height 315
click at [729, 601] on div at bounding box center [771, 604] width 295 height 295
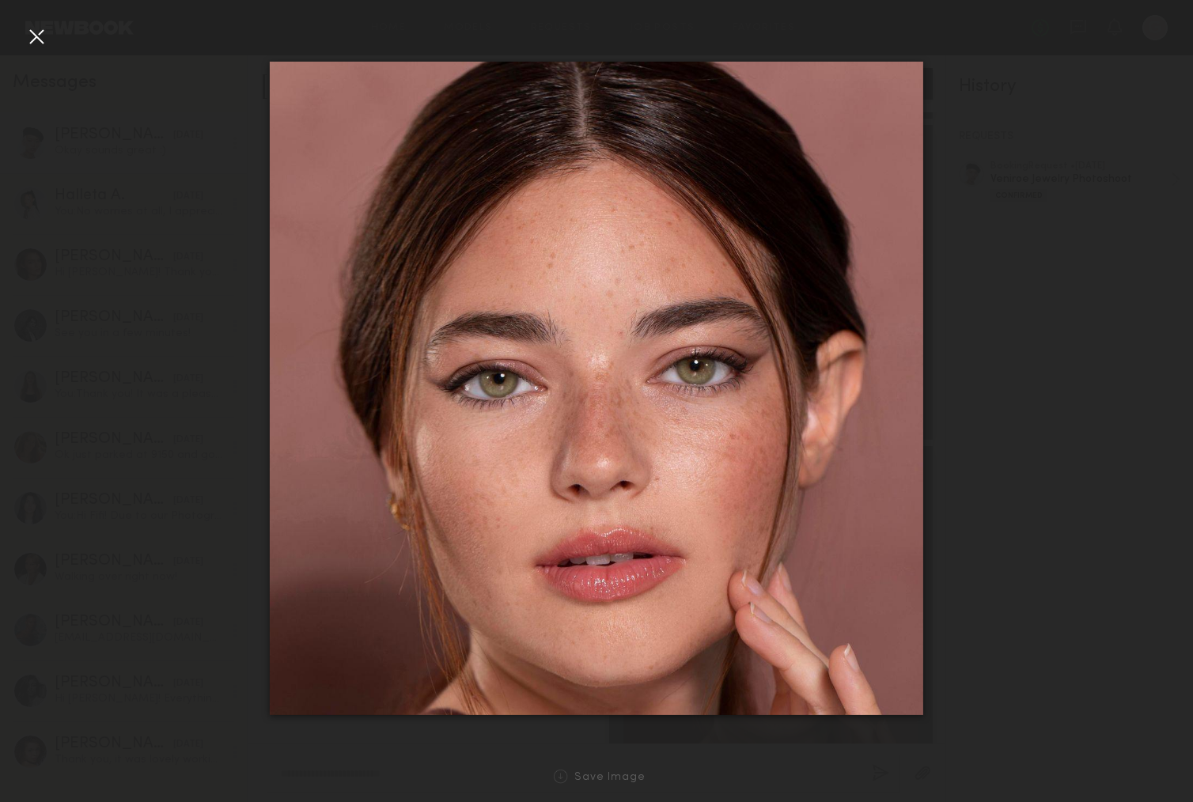
drag, startPoint x: 729, startPoint y: 601, endPoint x: 556, endPoint y: 503, distance: 198.1
click at [286, 241] on img at bounding box center [597, 389] width 654 height 654
click at [184, 243] on div at bounding box center [596, 388] width 1193 height 727
click at [36, 35] on div at bounding box center [36, 36] width 25 height 25
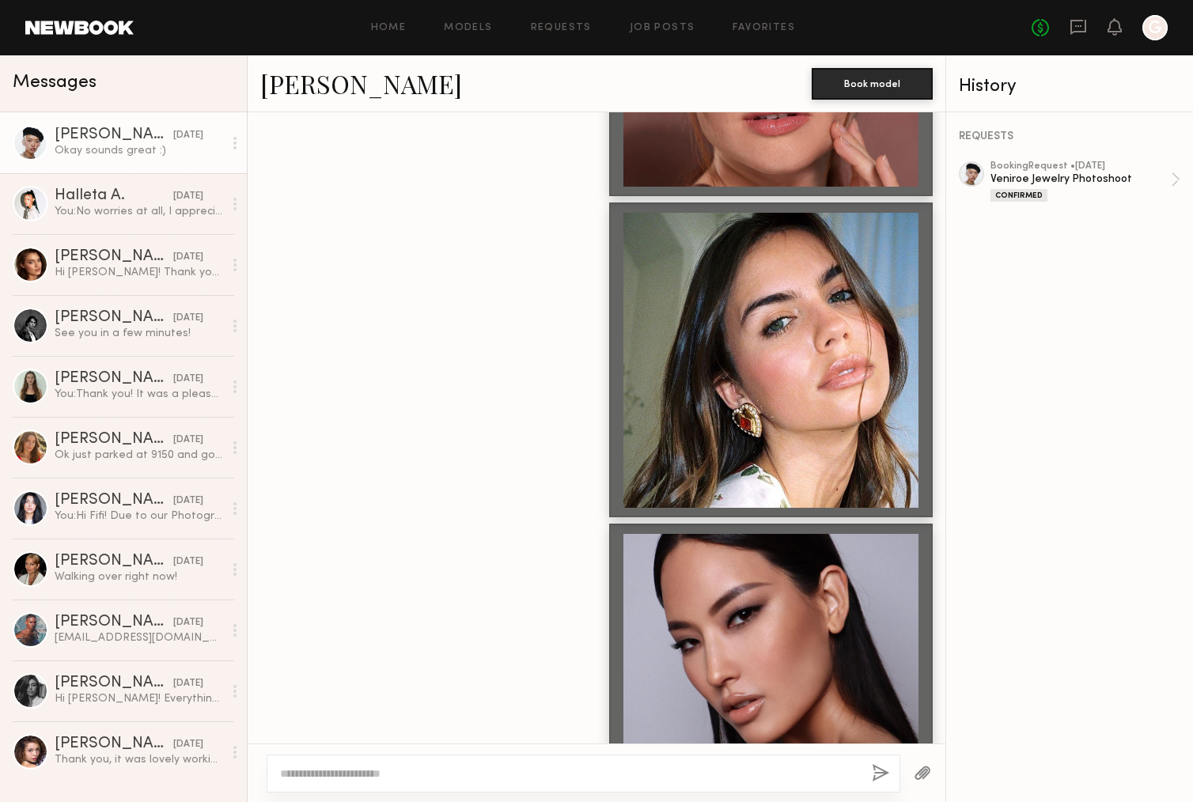
scroll to position [3571, 0]
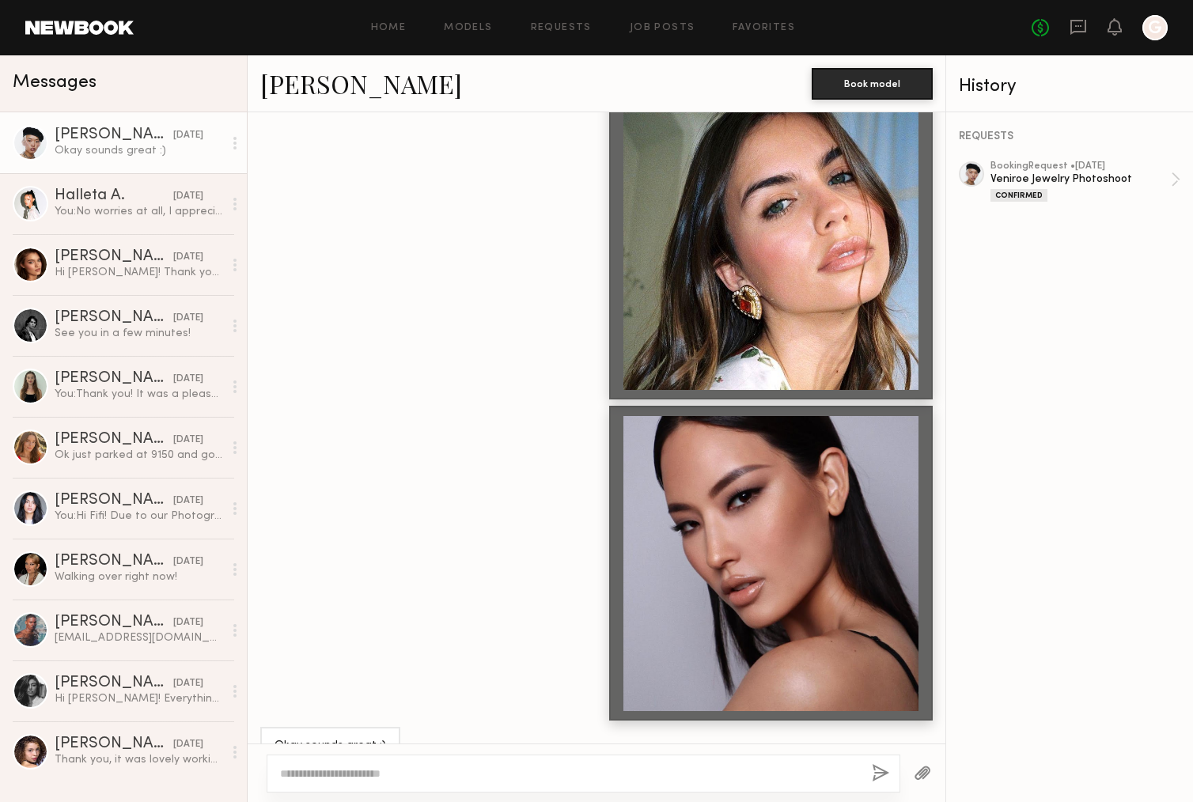
click at [750, 277] on div at bounding box center [771, 242] width 295 height 295
